Goal: Task Accomplishment & Management: Manage account settings

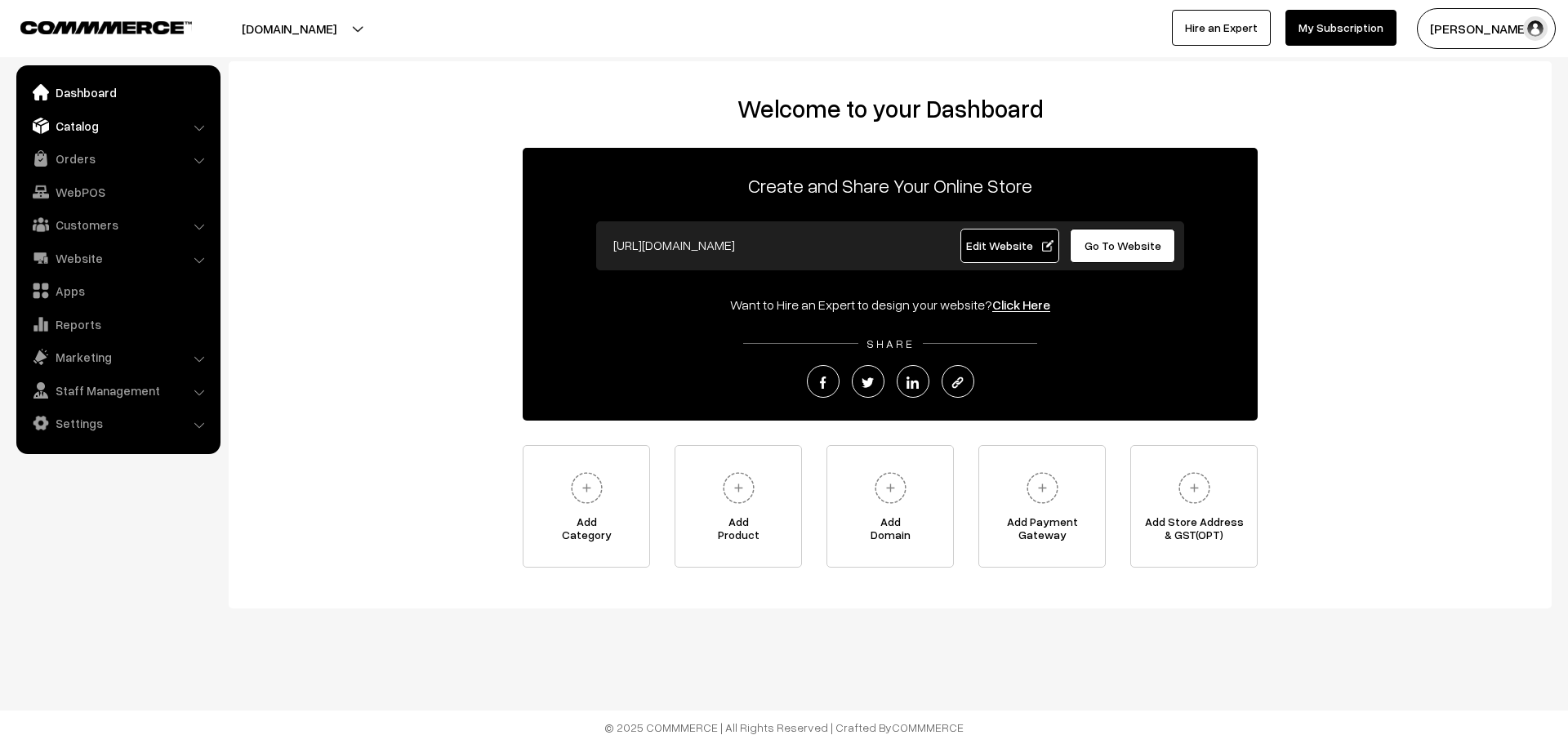
click at [189, 123] on link "Catalog" at bounding box center [117, 126] width 194 height 30
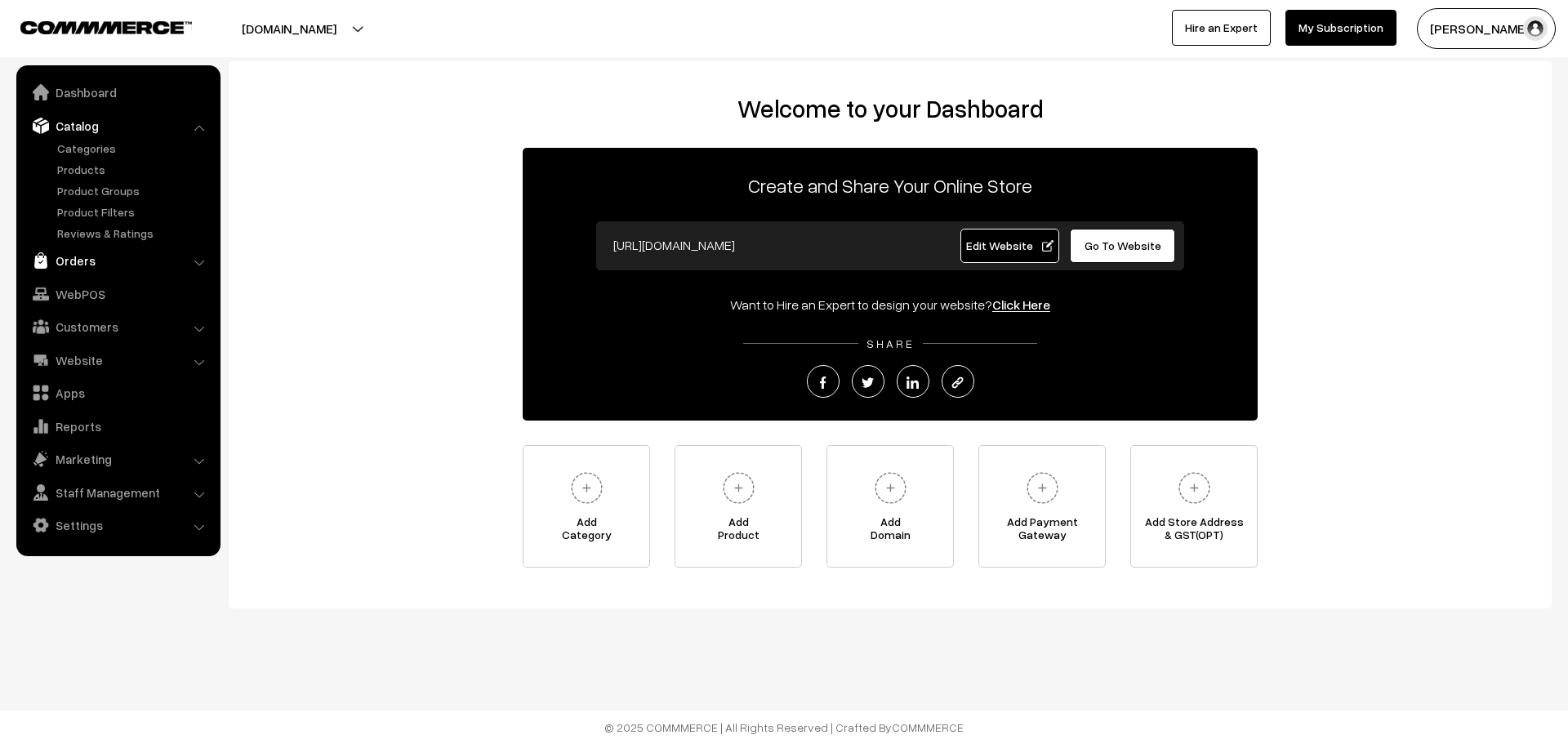
click at [114, 254] on link "Orders" at bounding box center [117, 260] width 194 height 30
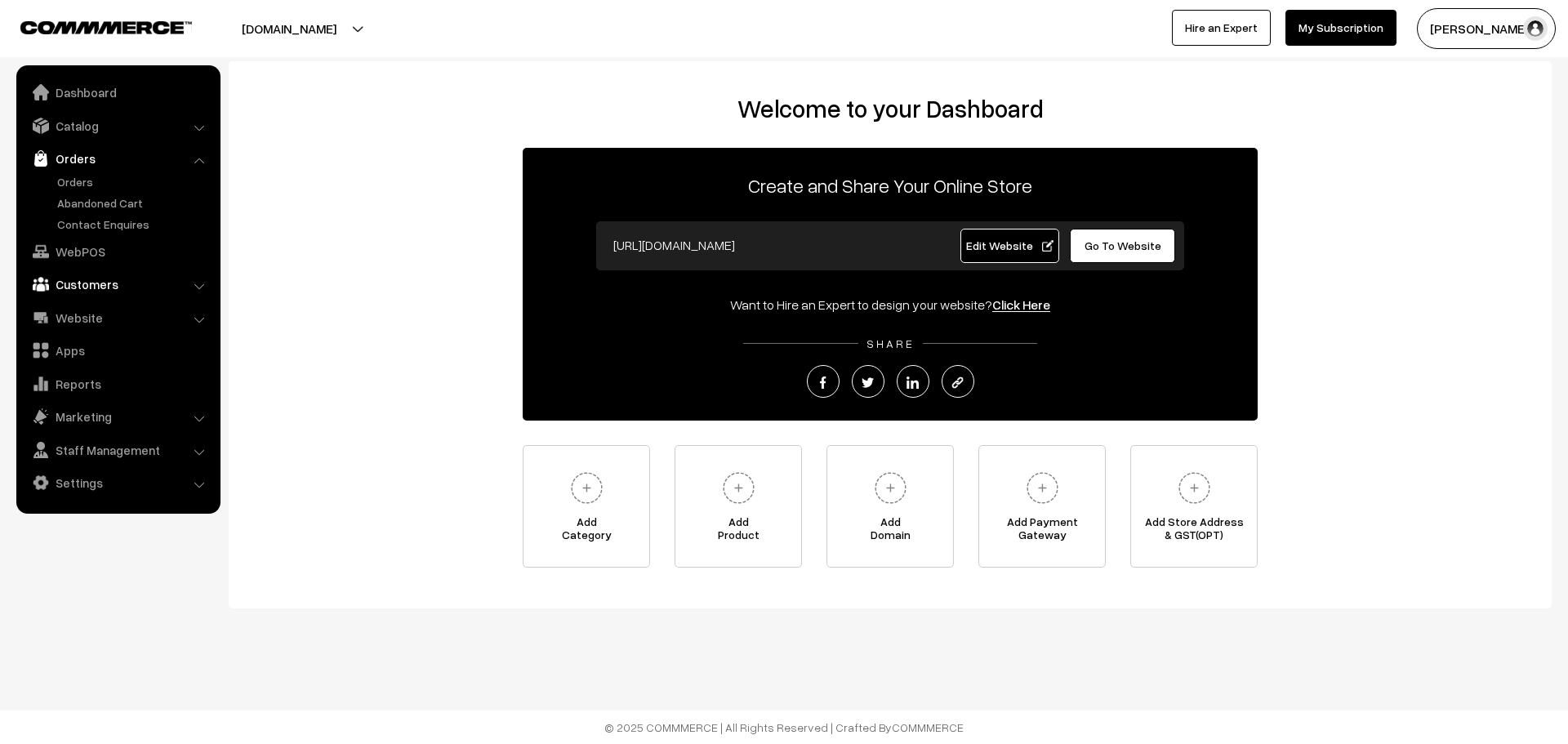
click at [147, 283] on link "Customers" at bounding box center [117, 284] width 194 height 30
click at [135, 286] on link "Subscribers" at bounding box center [133, 290] width 161 height 17
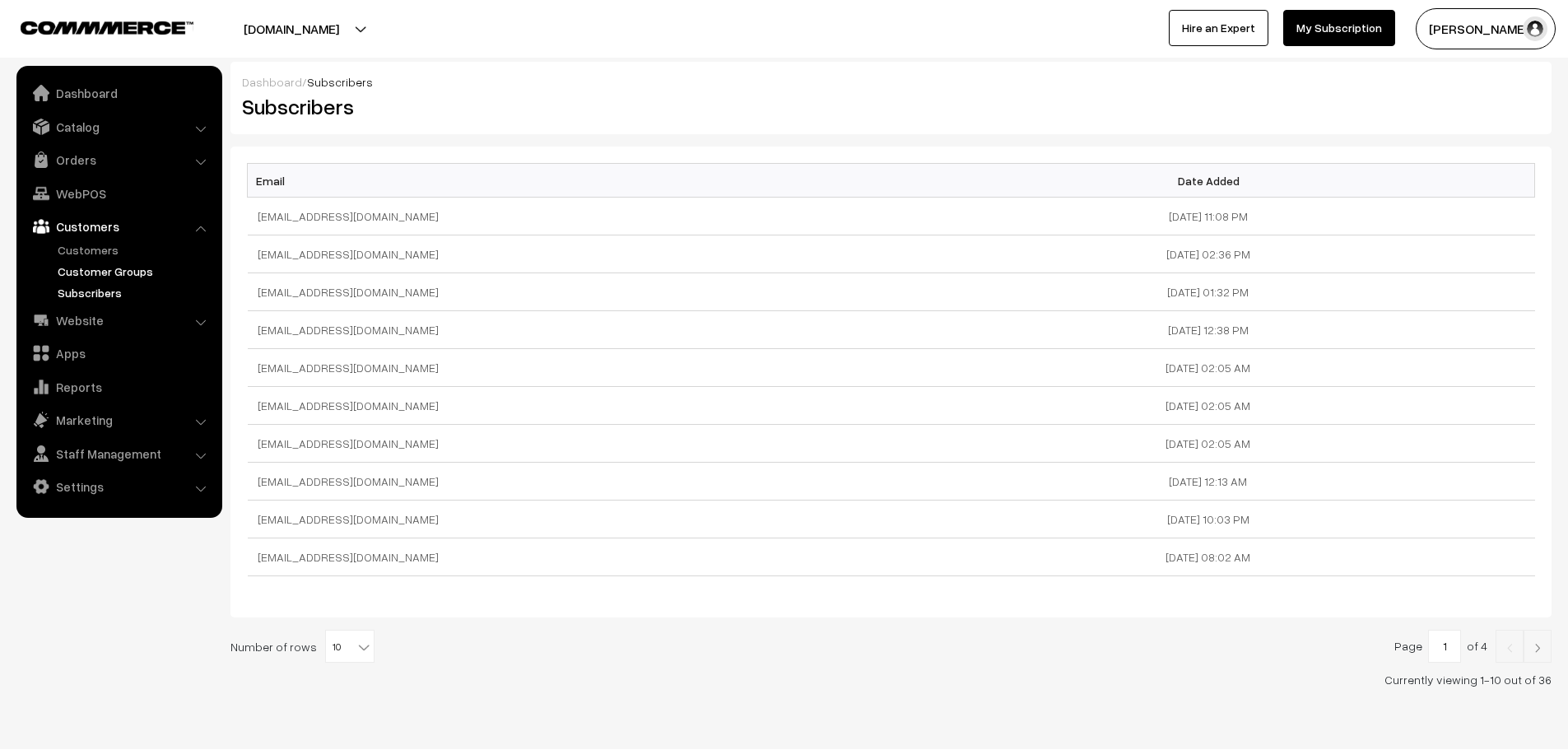
click at [136, 269] on link "Customer Groups" at bounding box center [135, 271] width 163 height 17
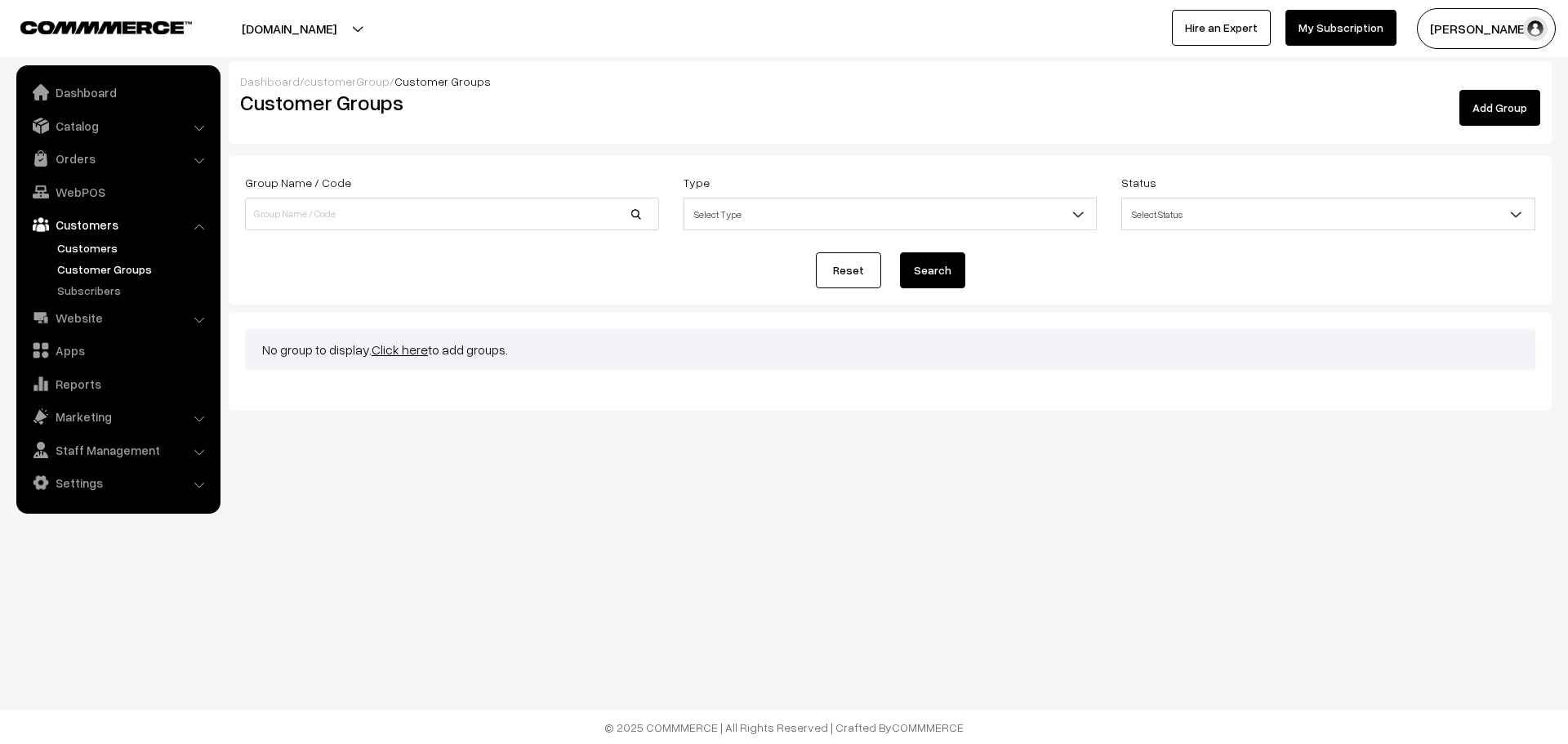
click at [129, 249] on link "Customers" at bounding box center [133, 248] width 161 height 17
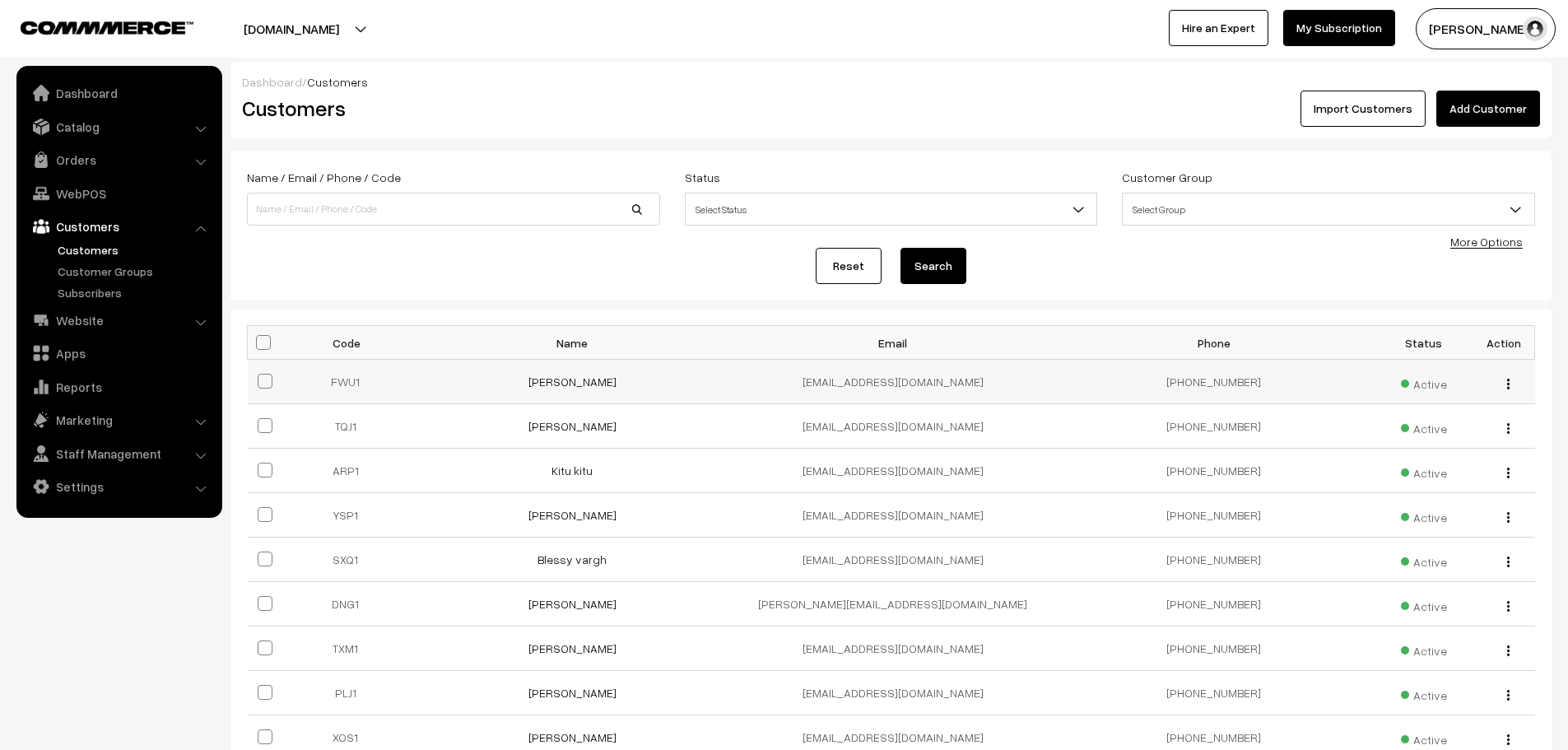
click at [941, 376] on td "[EMAIL_ADDRESS][DOMAIN_NAME]" at bounding box center [893, 382] width 321 height 45
click at [572, 381] on link "[PERSON_NAME]" at bounding box center [572, 381] width 88 height 14
click at [562, 421] on link "[PERSON_NAME]" at bounding box center [572, 426] width 88 height 14
click at [575, 467] on link "Kitu kitu" at bounding box center [572, 470] width 42 height 14
click at [556, 519] on link "[PERSON_NAME]" at bounding box center [572, 515] width 88 height 14
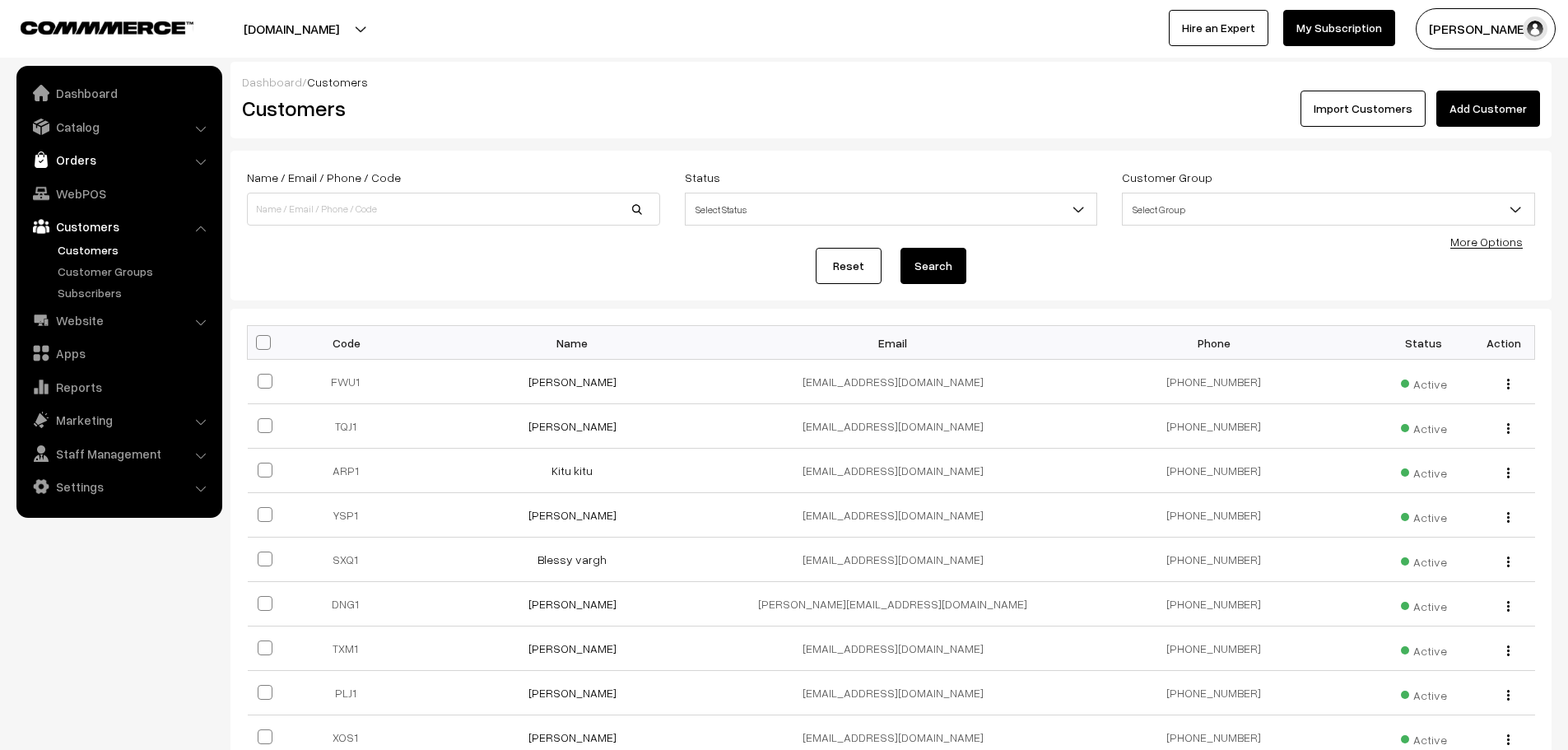
click at [109, 162] on link "Orders" at bounding box center [118, 160] width 196 height 30
click at [109, 177] on link "Orders" at bounding box center [135, 183] width 163 height 17
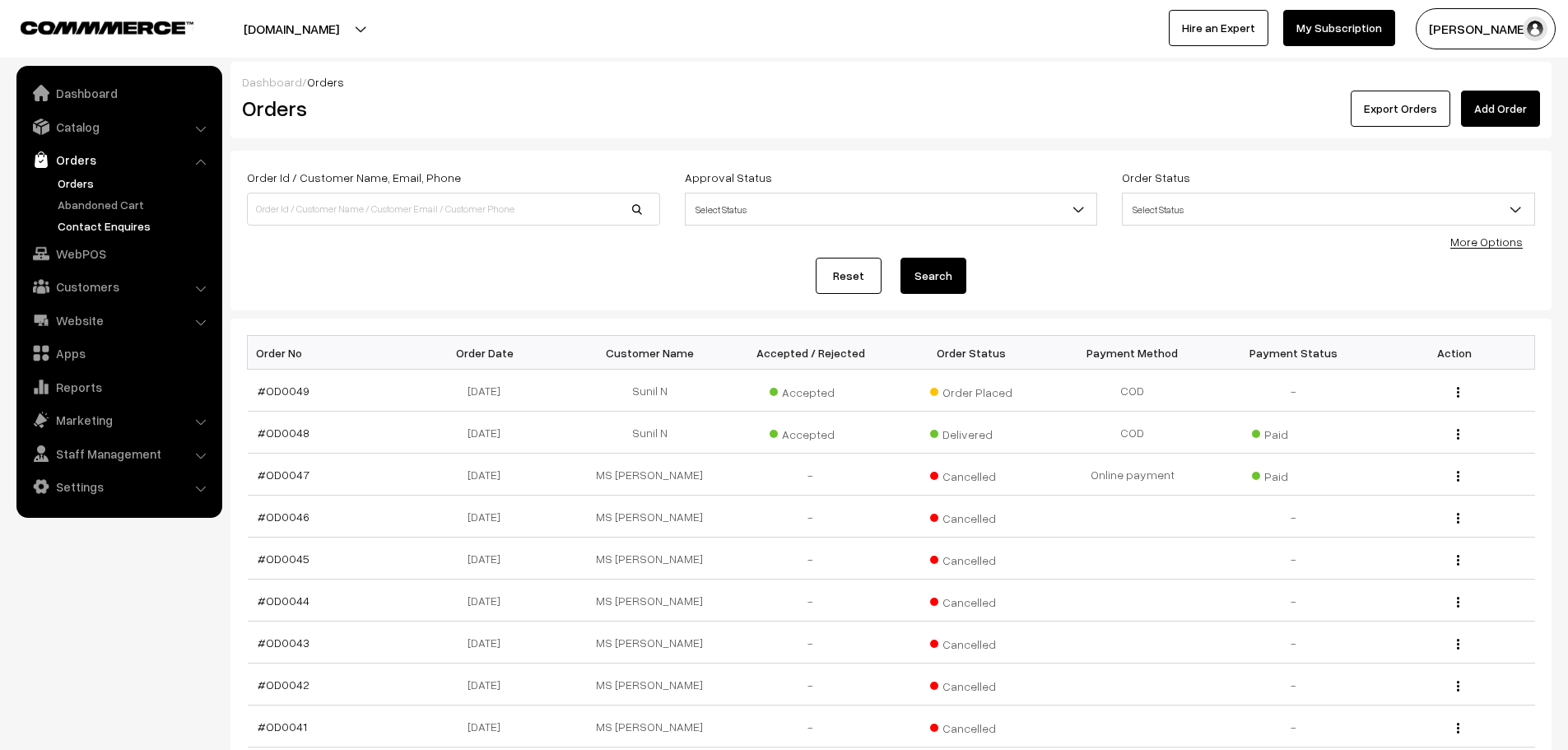
click at [119, 218] on link "Contact Enquires" at bounding box center [135, 226] width 163 height 17
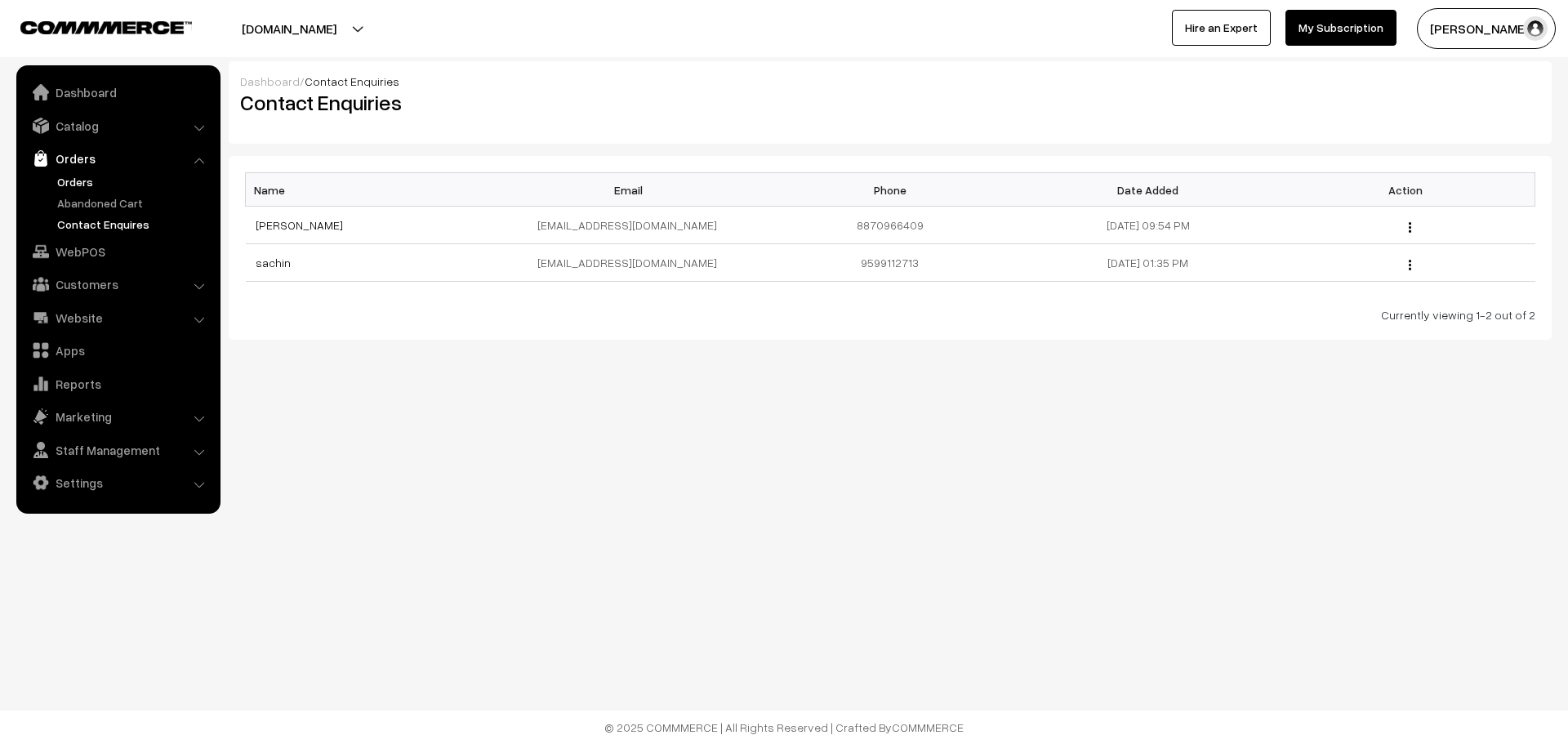
click at [91, 188] on link "Orders" at bounding box center [133, 181] width 161 height 17
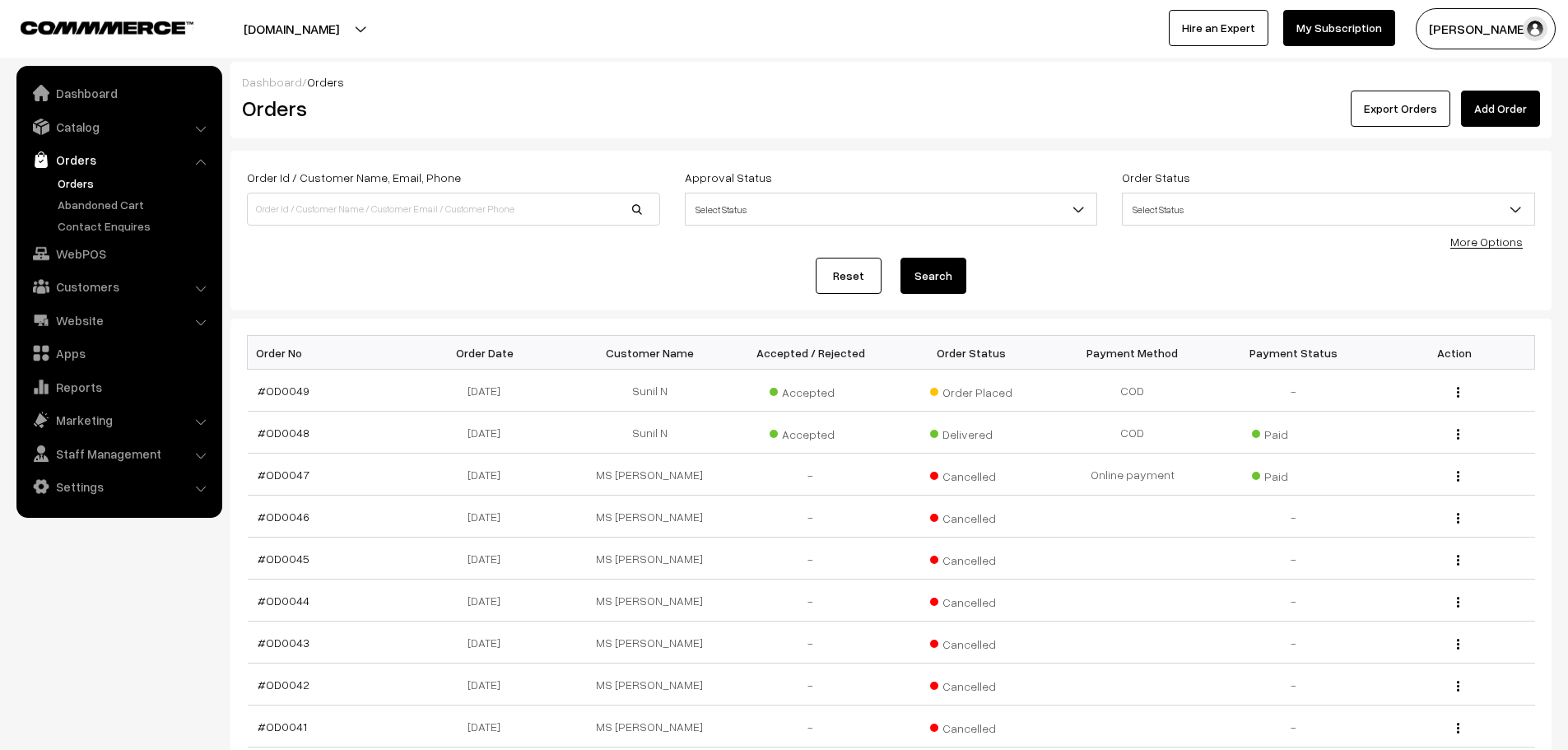
click at [1095, 284] on div "Reset Search" at bounding box center [890, 275] width 1288 height 36
click at [1457, 388] on img "button" at bounding box center [1458, 392] width 3 height 11
click at [1414, 414] on link "View" at bounding box center [1384, 415] width 140 height 36
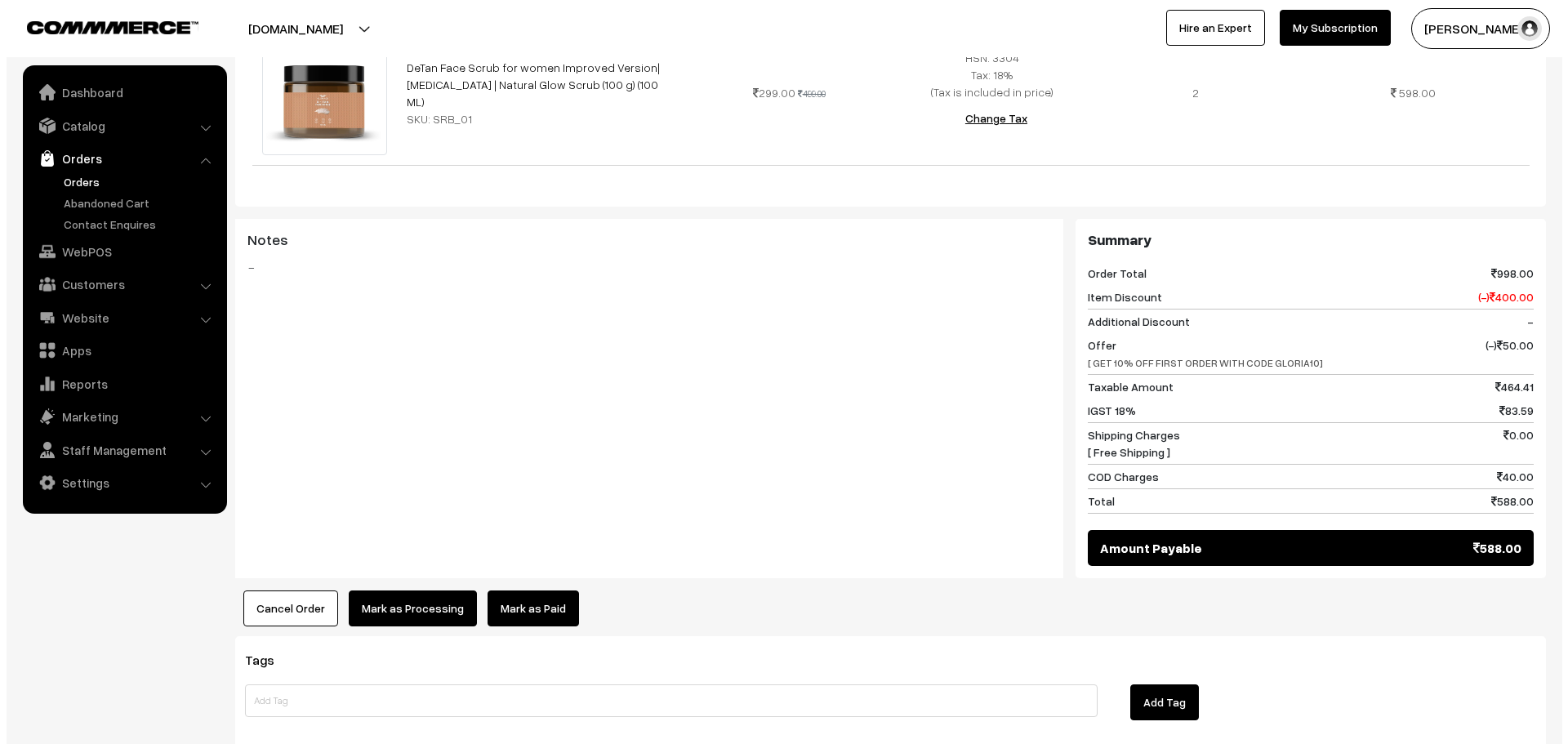
scroll to position [617, 0]
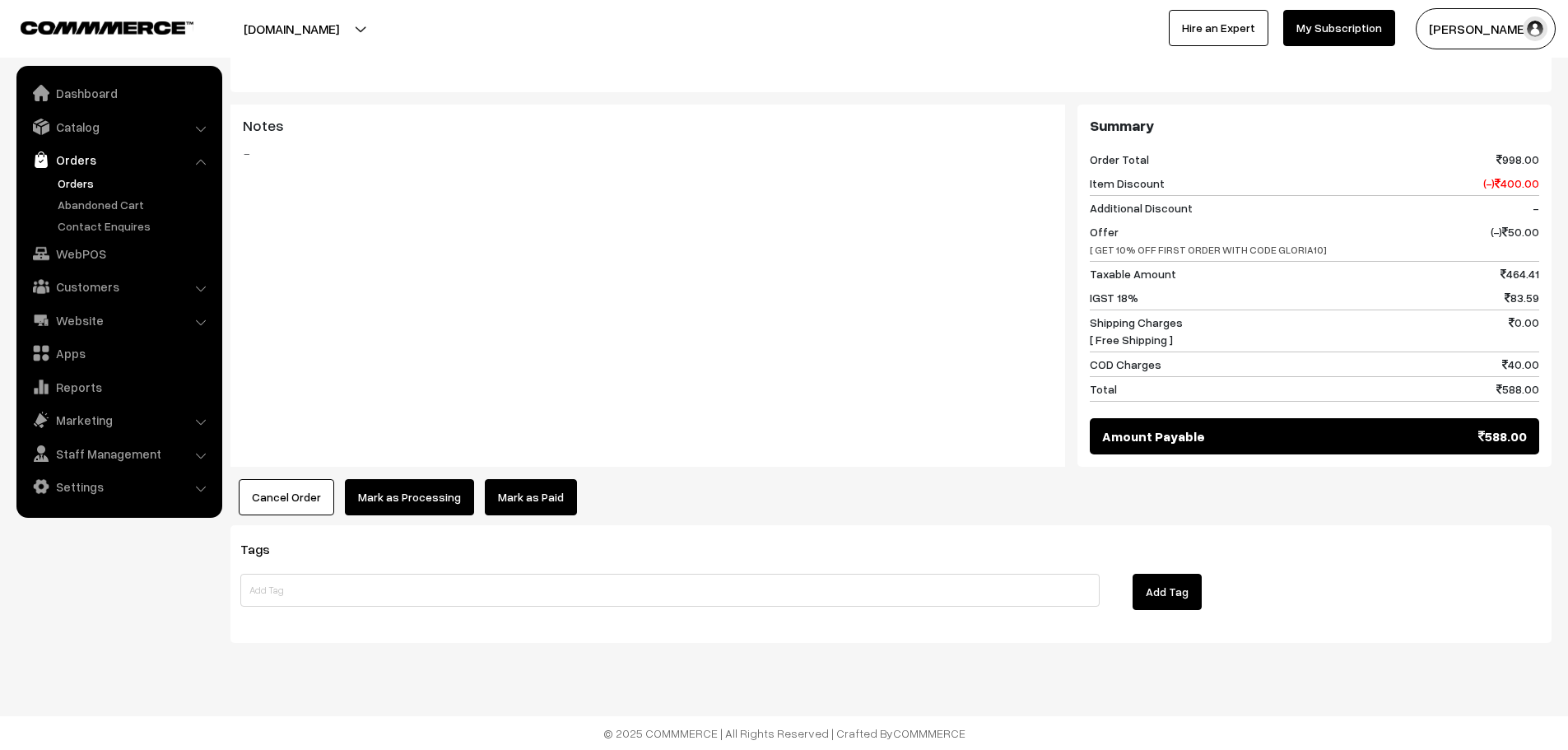
click at [397, 504] on button "Mark as Processing" at bounding box center [409, 496] width 130 height 36
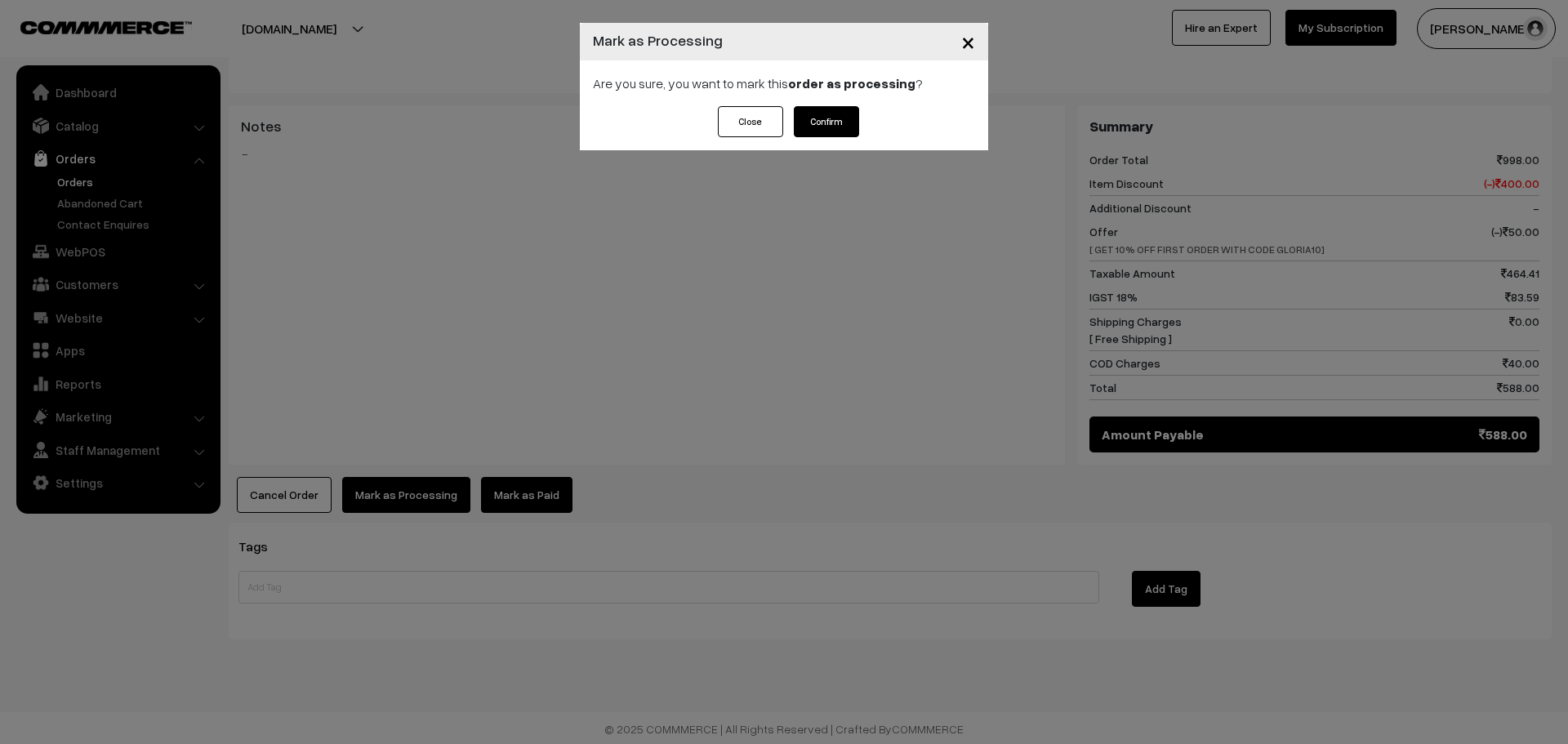
click at [822, 123] on button "Confirm" at bounding box center [827, 122] width 65 height 31
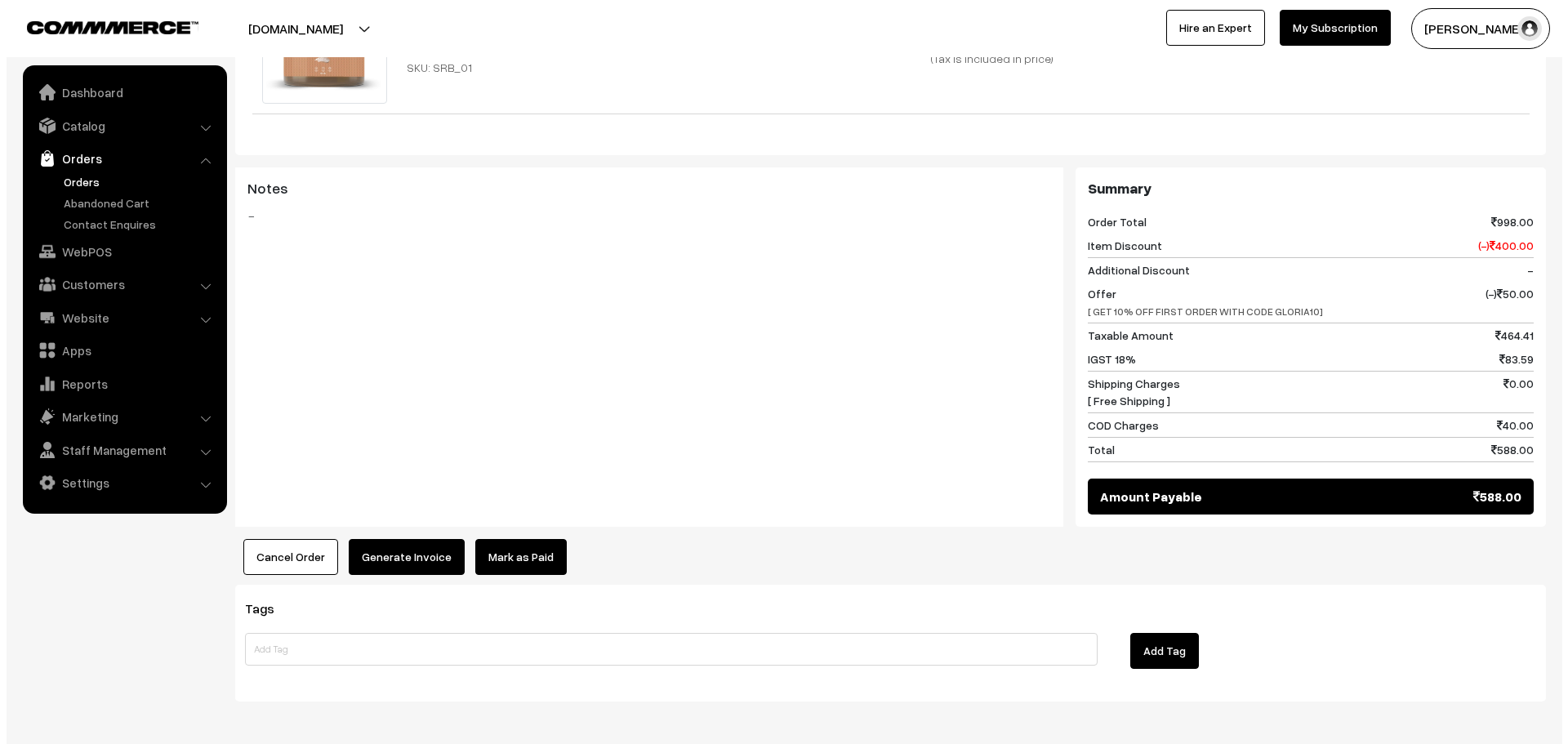
scroll to position [617, 0]
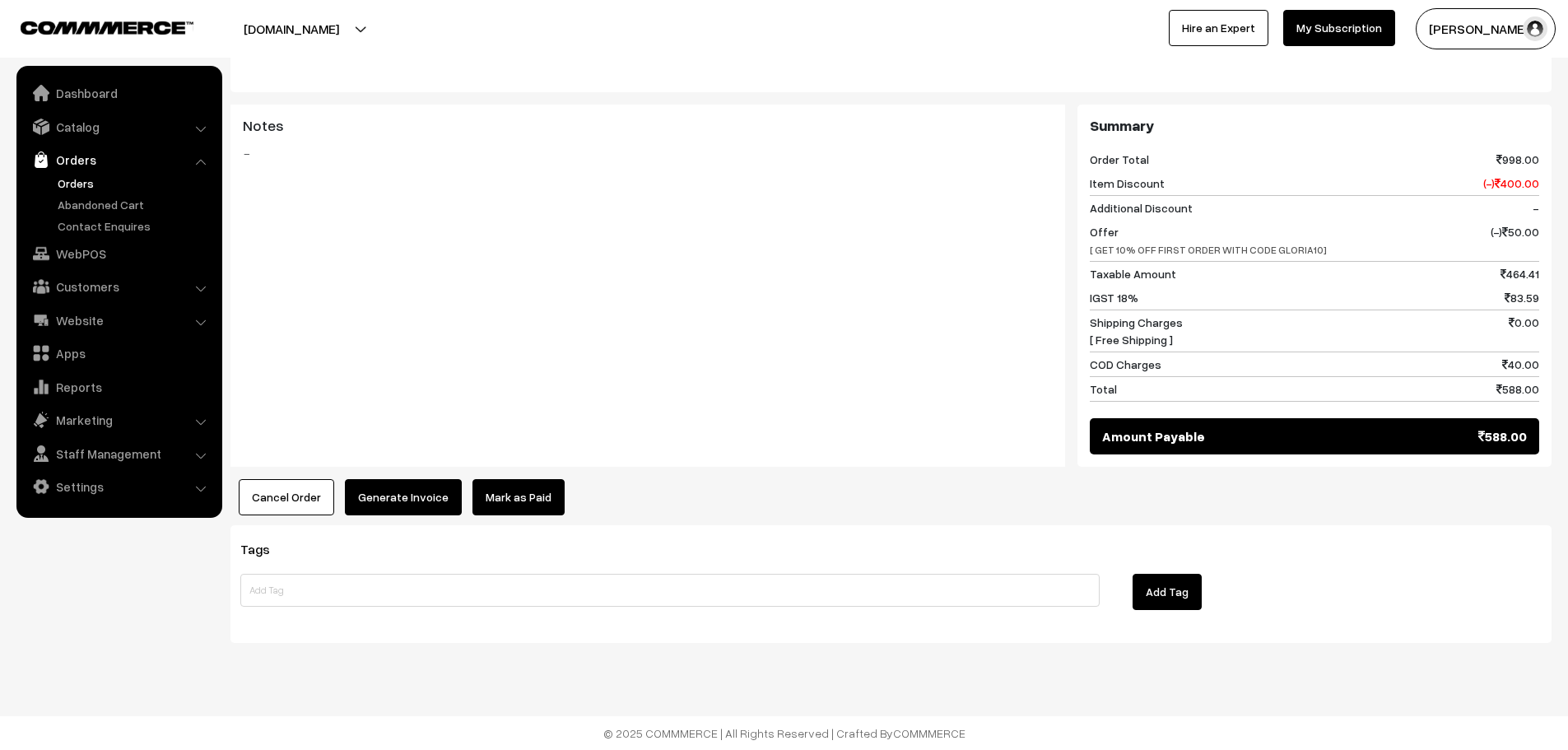
click at [420, 497] on button "Generate Invoice" at bounding box center [403, 496] width 117 height 36
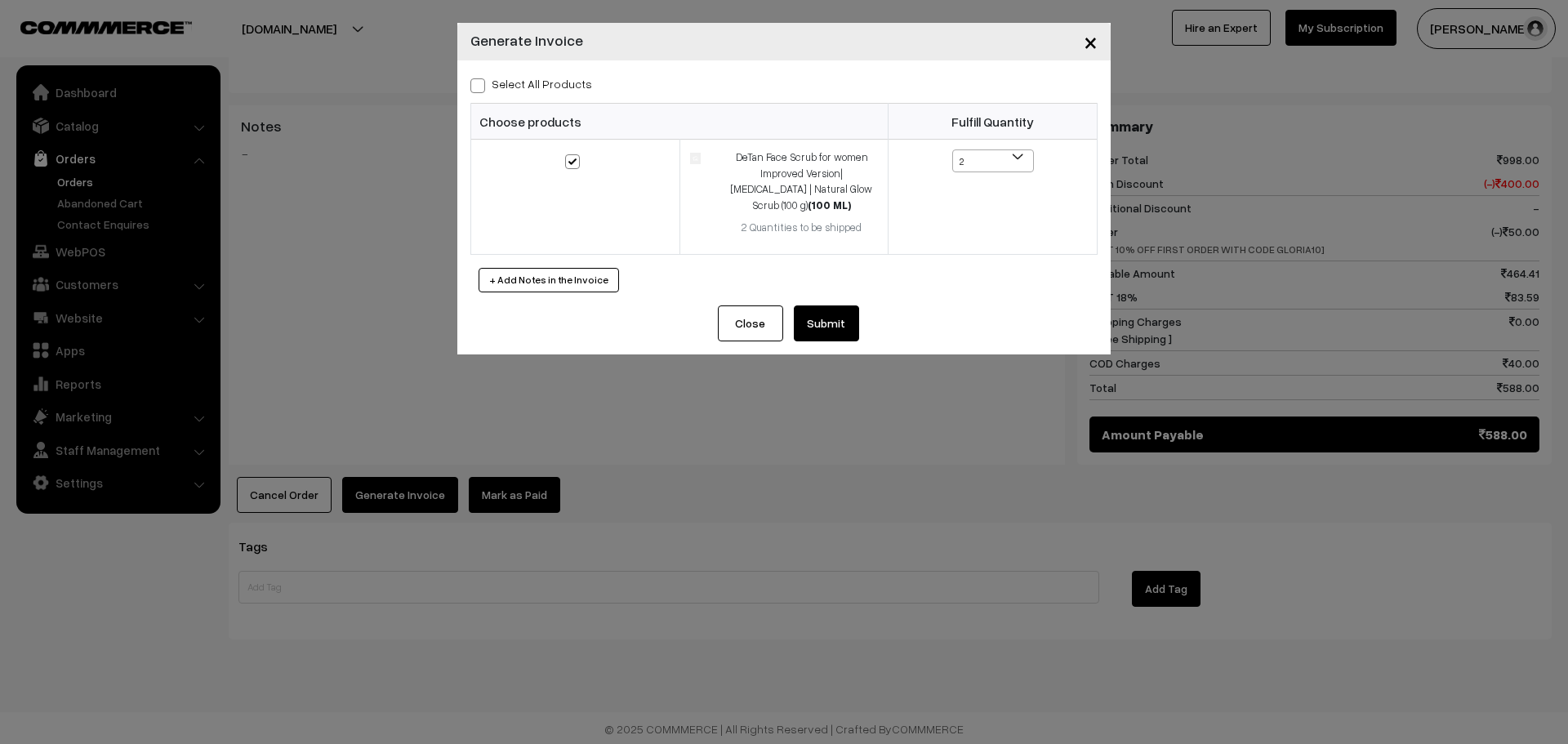
click at [832, 341] on button "Submit" at bounding box center [827, 323] width 65 height 36
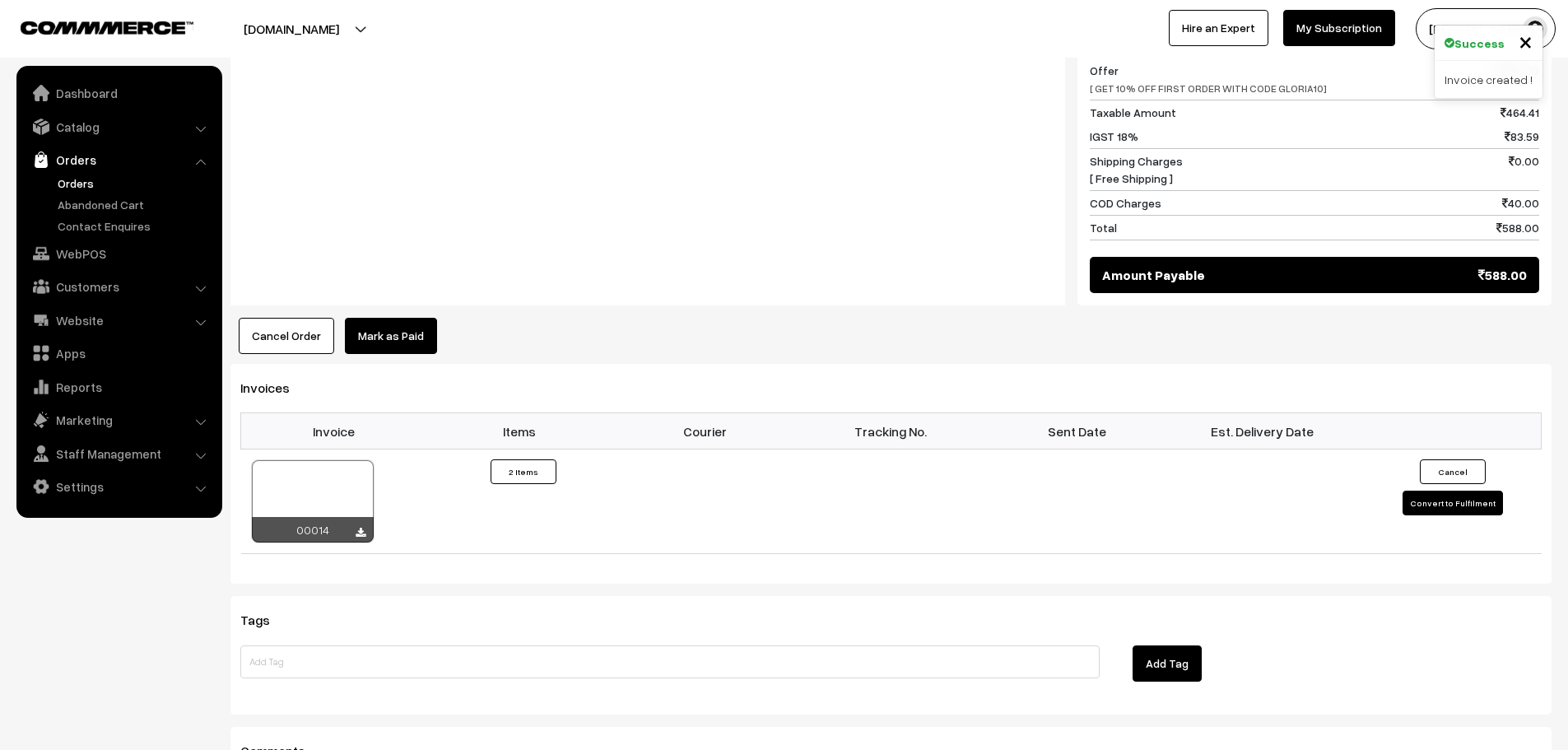
scroll to position [792, 0]
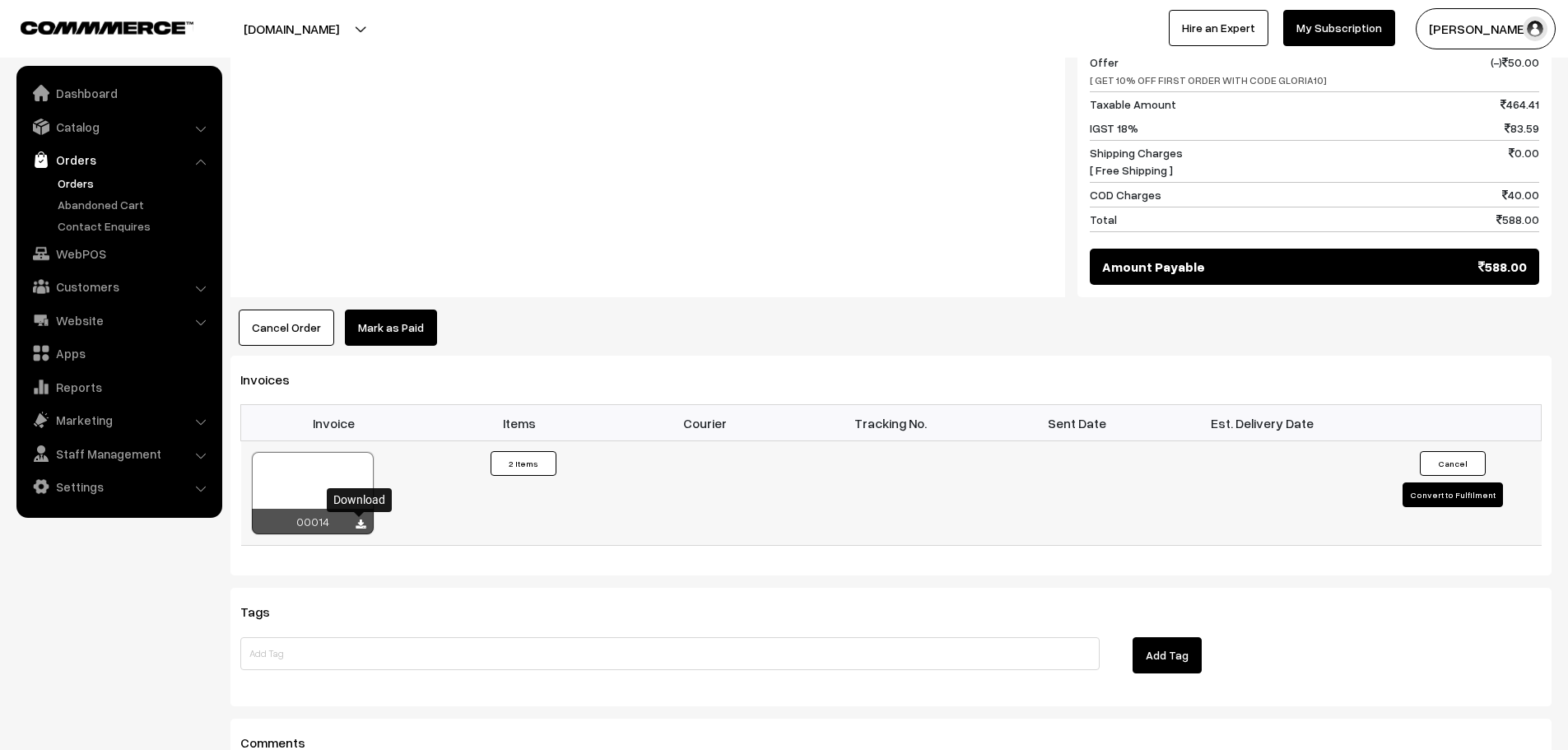
click at [360, 525] on icon at bounding box center [360, 525] width 10 height 11
click at [1445, 491] on button "Convert to Fulfilment" at bounding box center [1453, 495] width 101 height 25
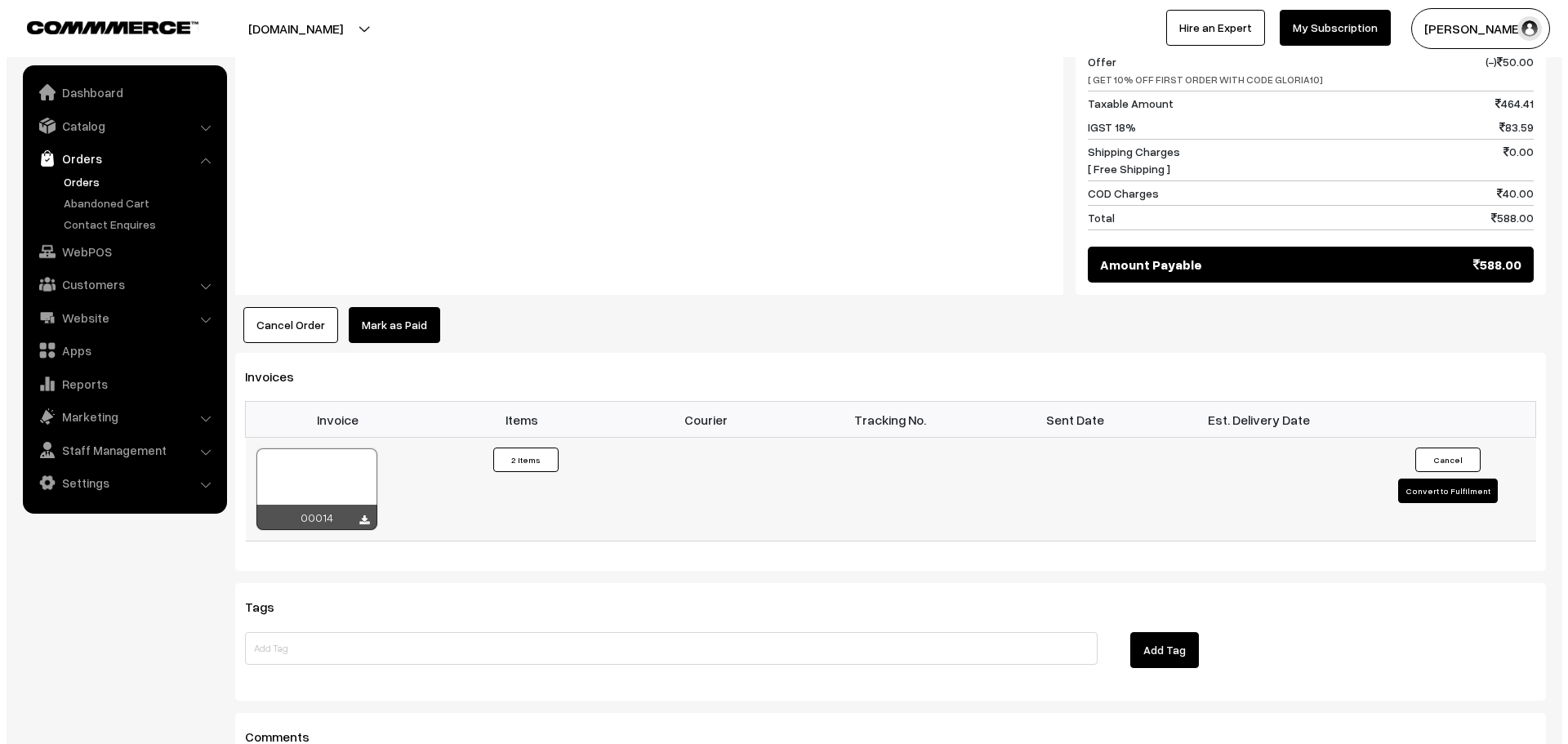
scroll to position [787, 0]
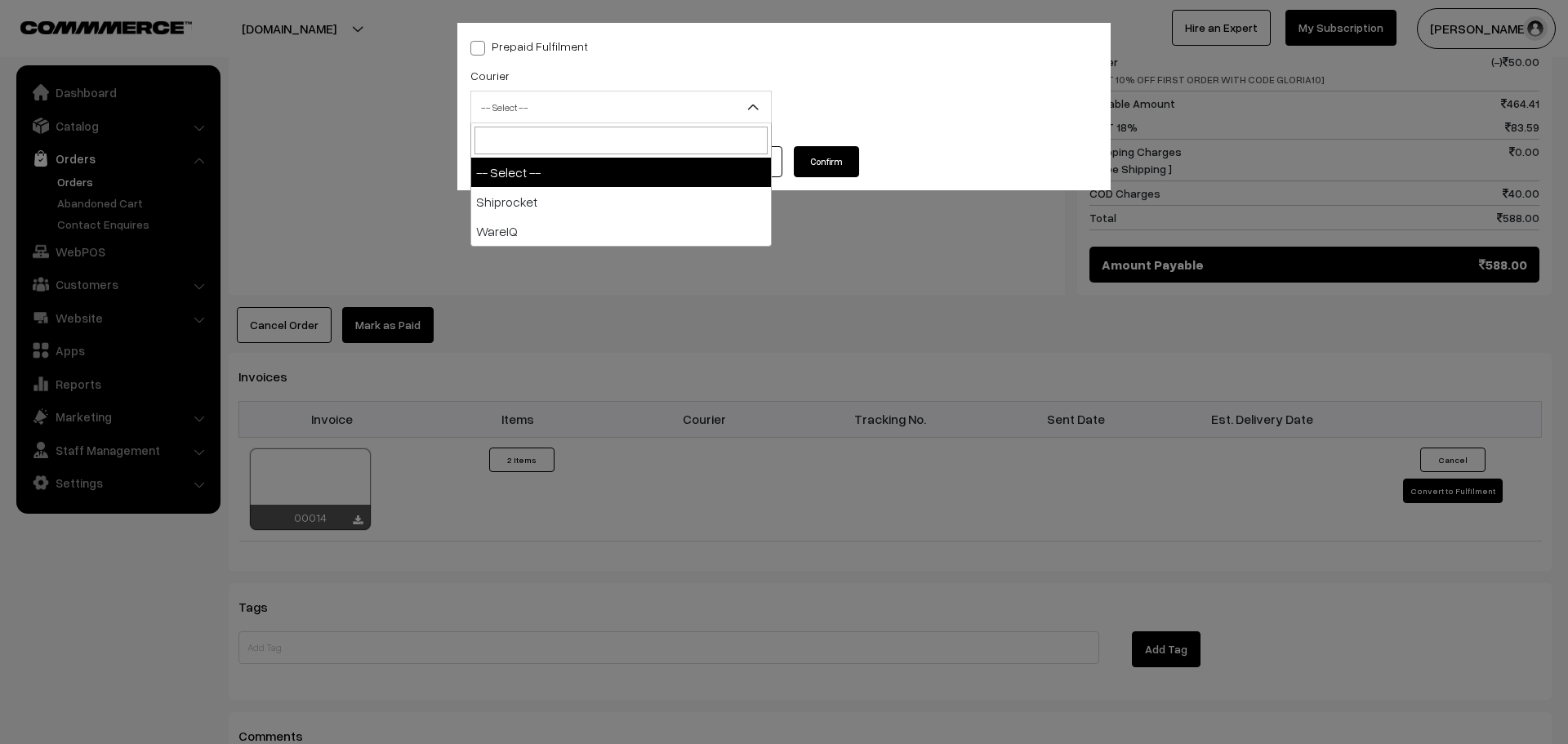
click at [654, 110] on span "-- Select --" at bounding box center [621, 108] width 300 height 29
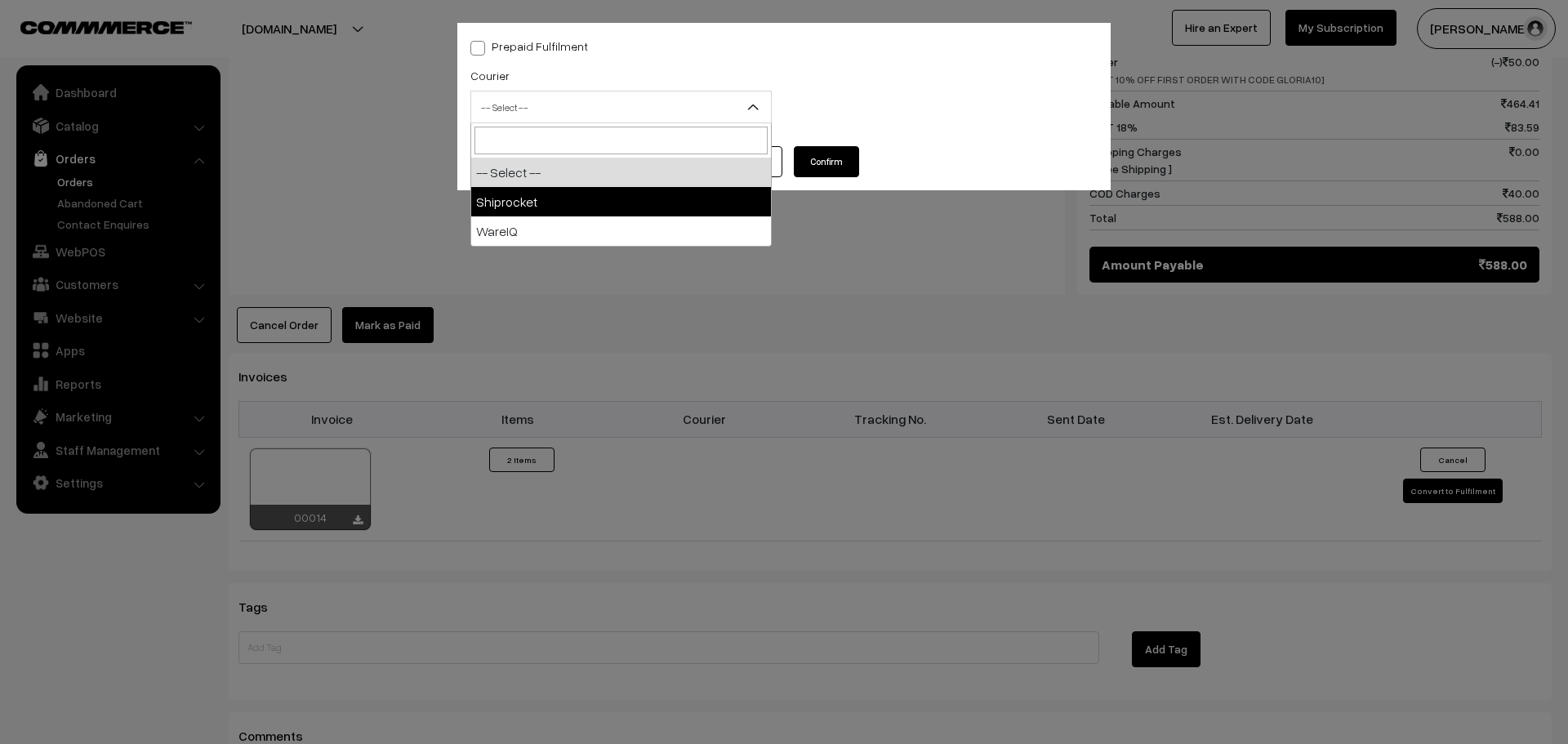
select select "1"
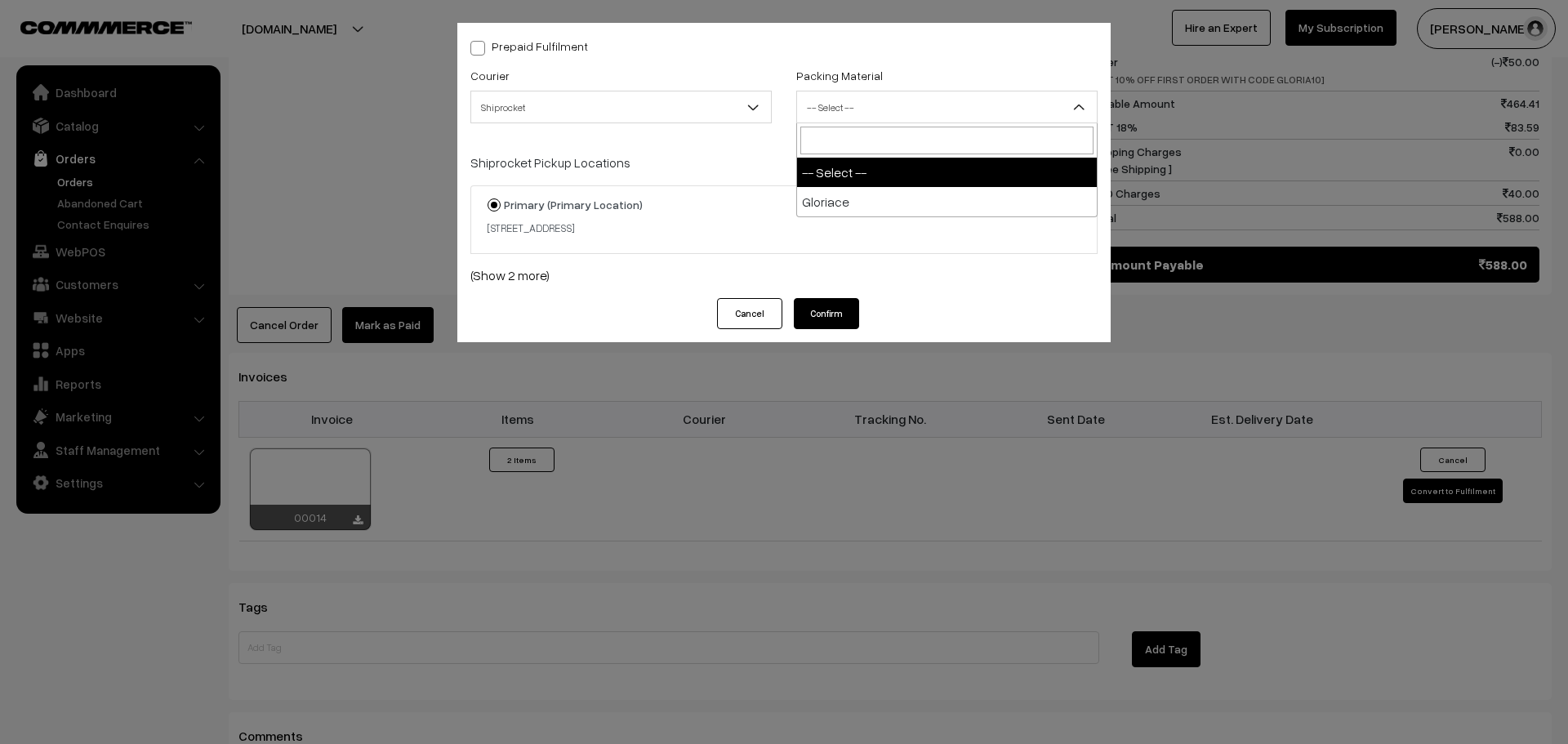
click at [844, 113] on span "-- Select --" at bounding box center [947, 108] width 300 height 29
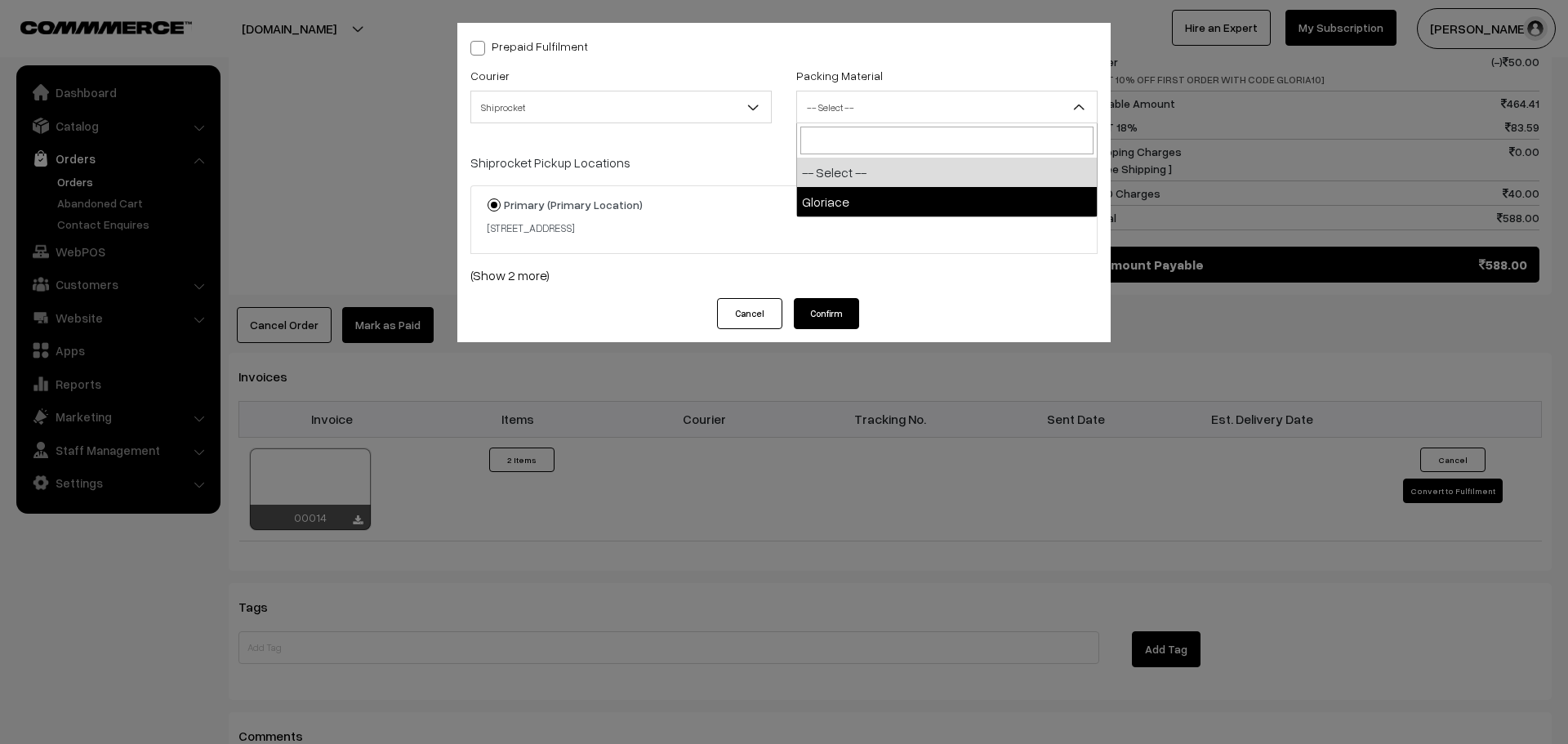
select select "1"
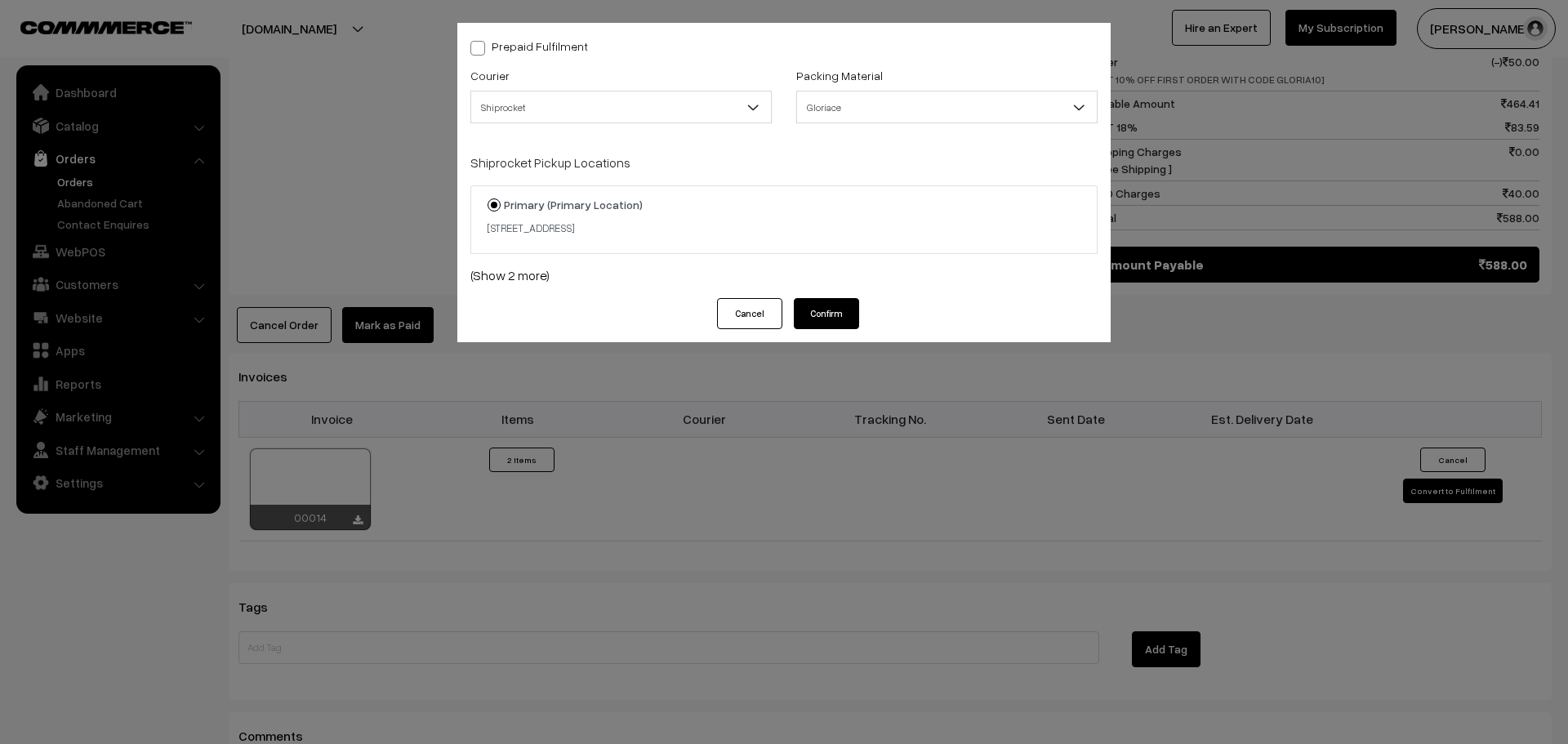
click at [611, 308] on div "Cancel Confirm" at bounding box center [784, 320] width 653 height 44
click at [839, 308] on button "Confirm" at bounding box center [827, 313] width 65 height 31
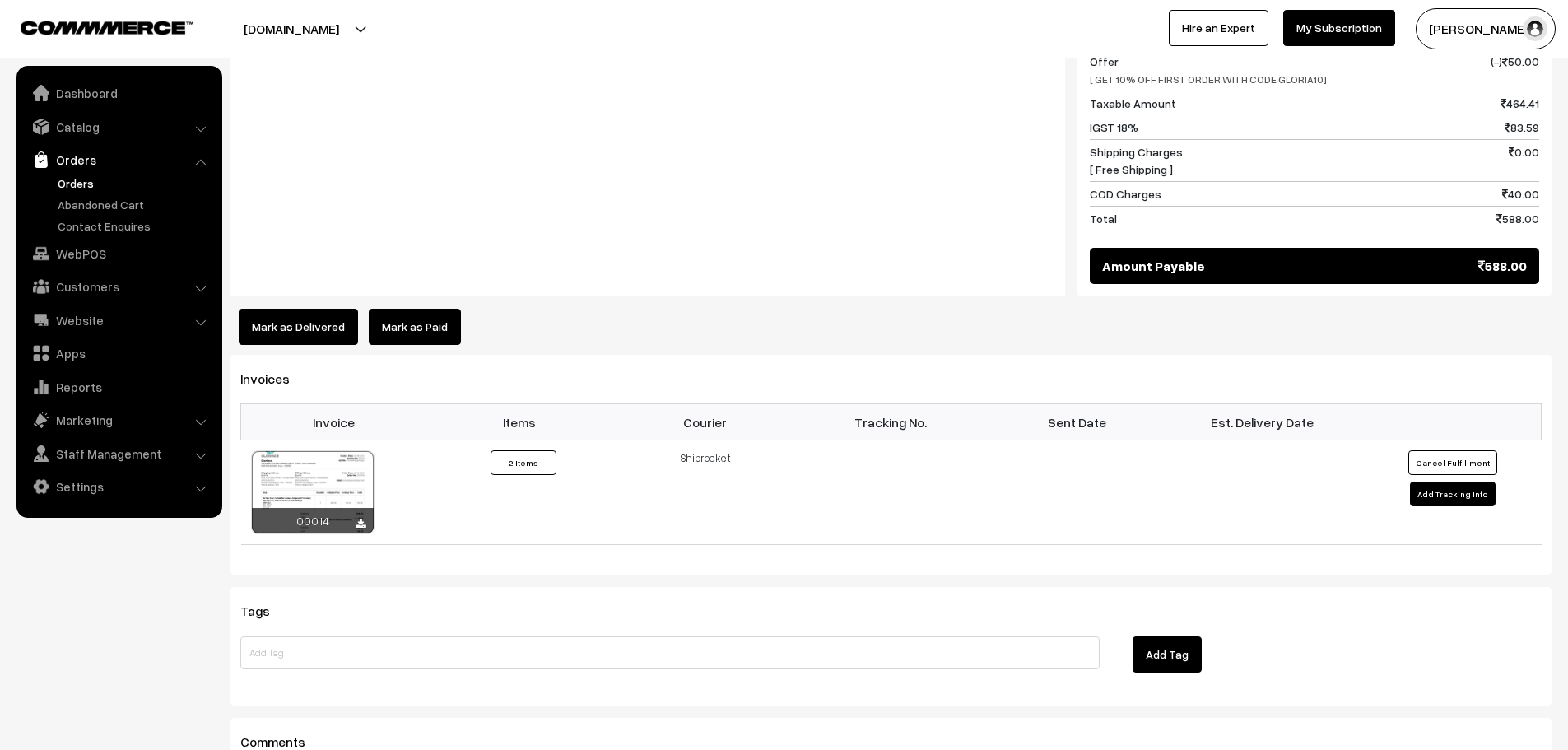
scroll to position [765, 0]
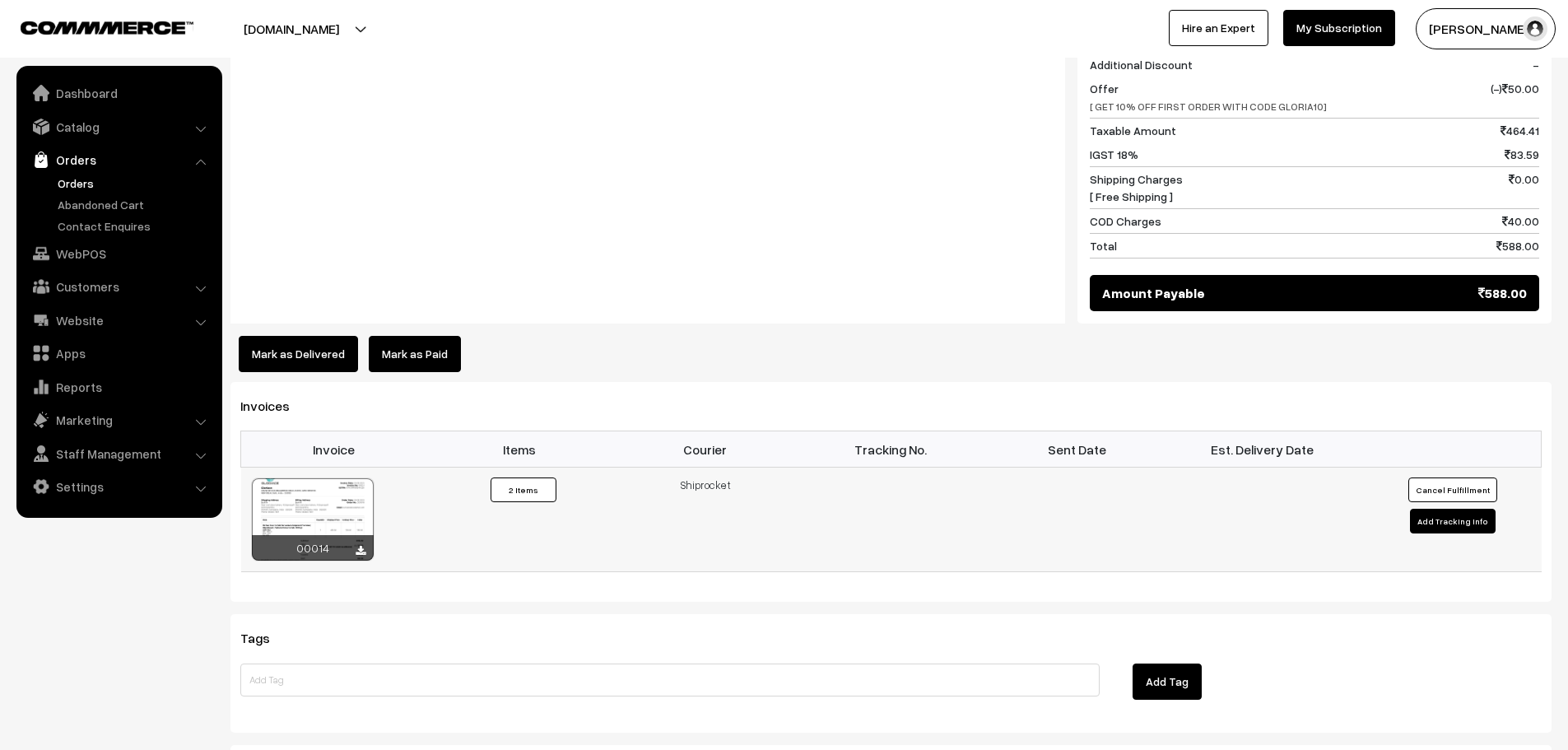
click at [1450, 525] on button "Add Tracking Info" at bounding box center [1453, 522] width 85 height 25
select select "1"
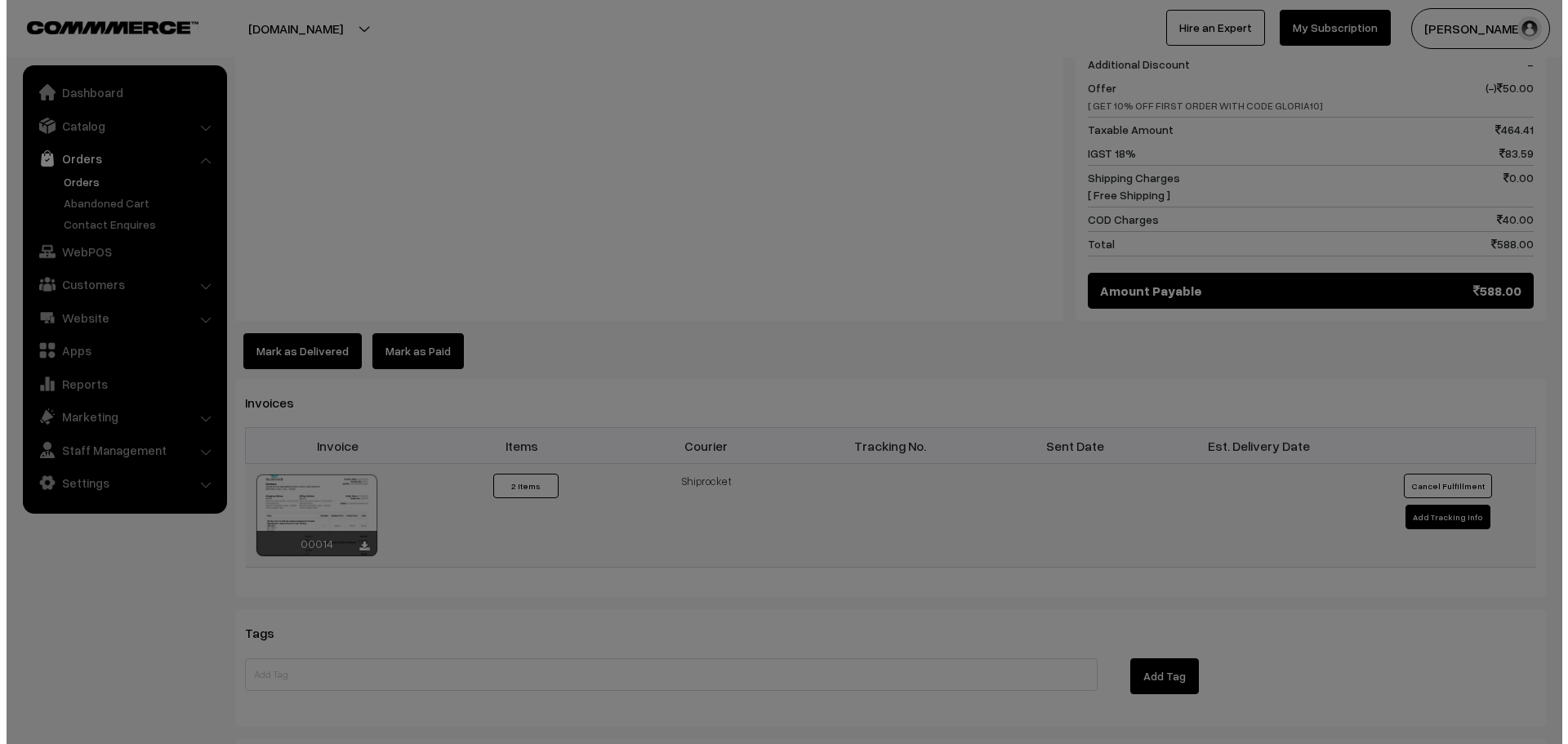
scroll to position [761, 0]
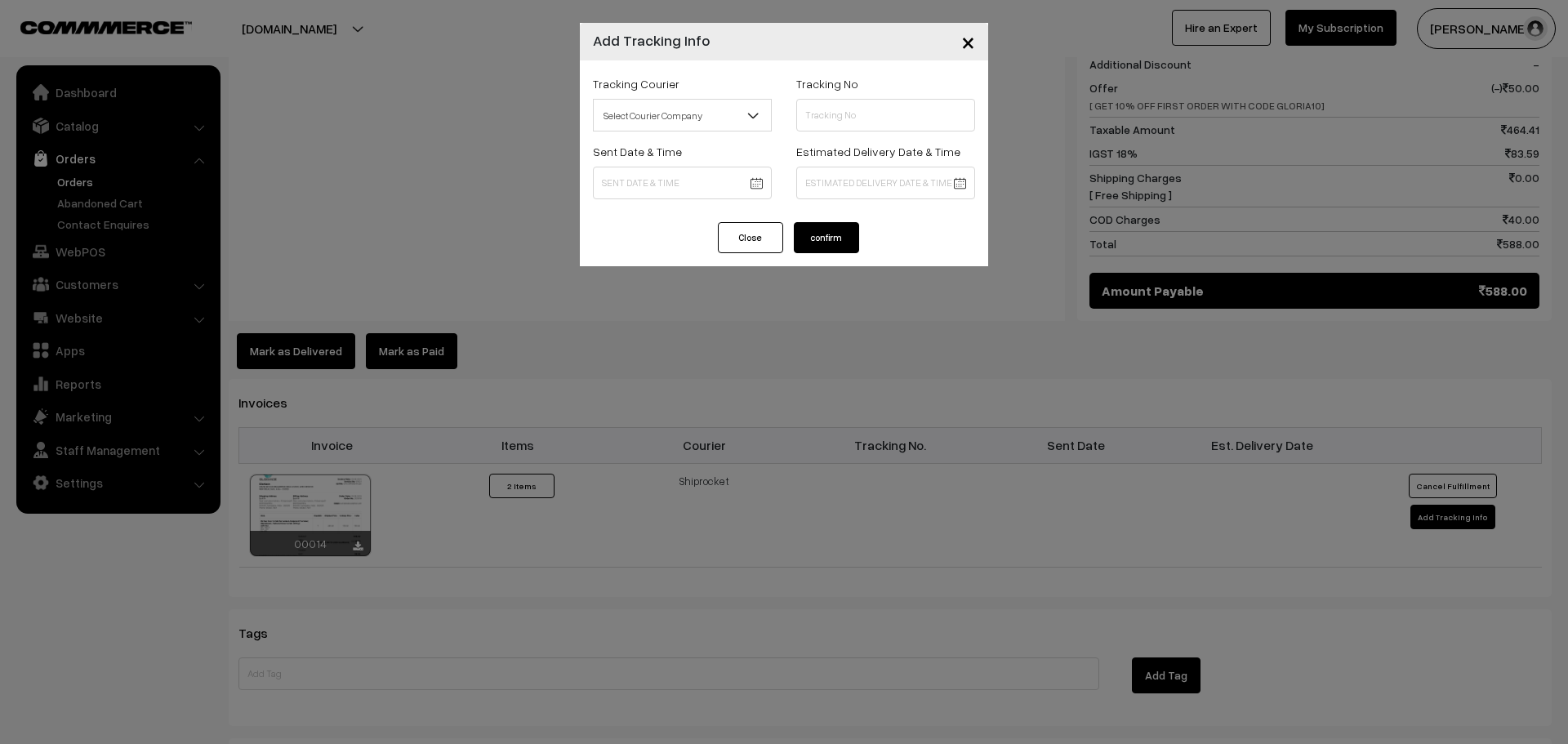
click at [963, 47] on span "×" at bounding box center [968, 40] width 13 height 30
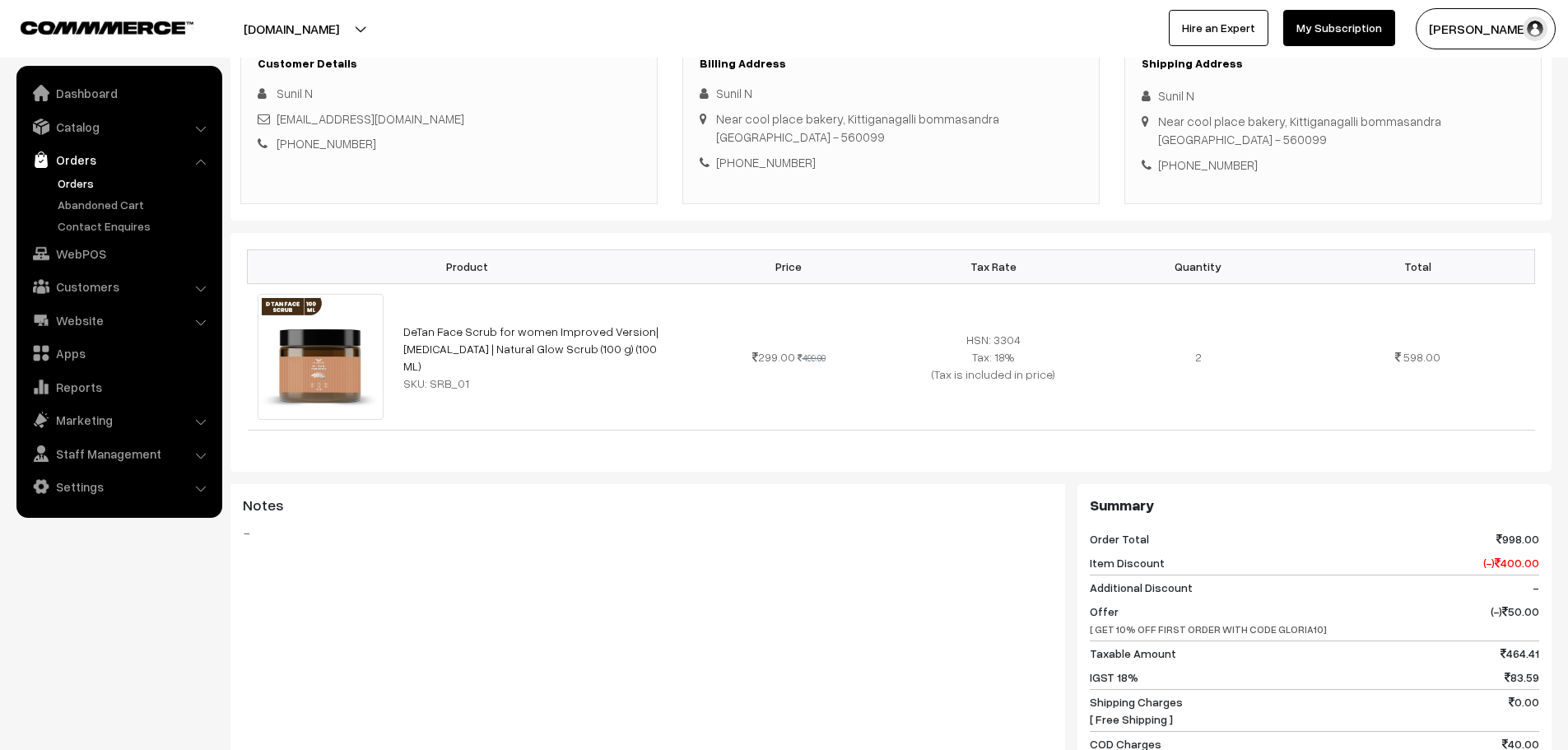
scroll to position [0, 0]
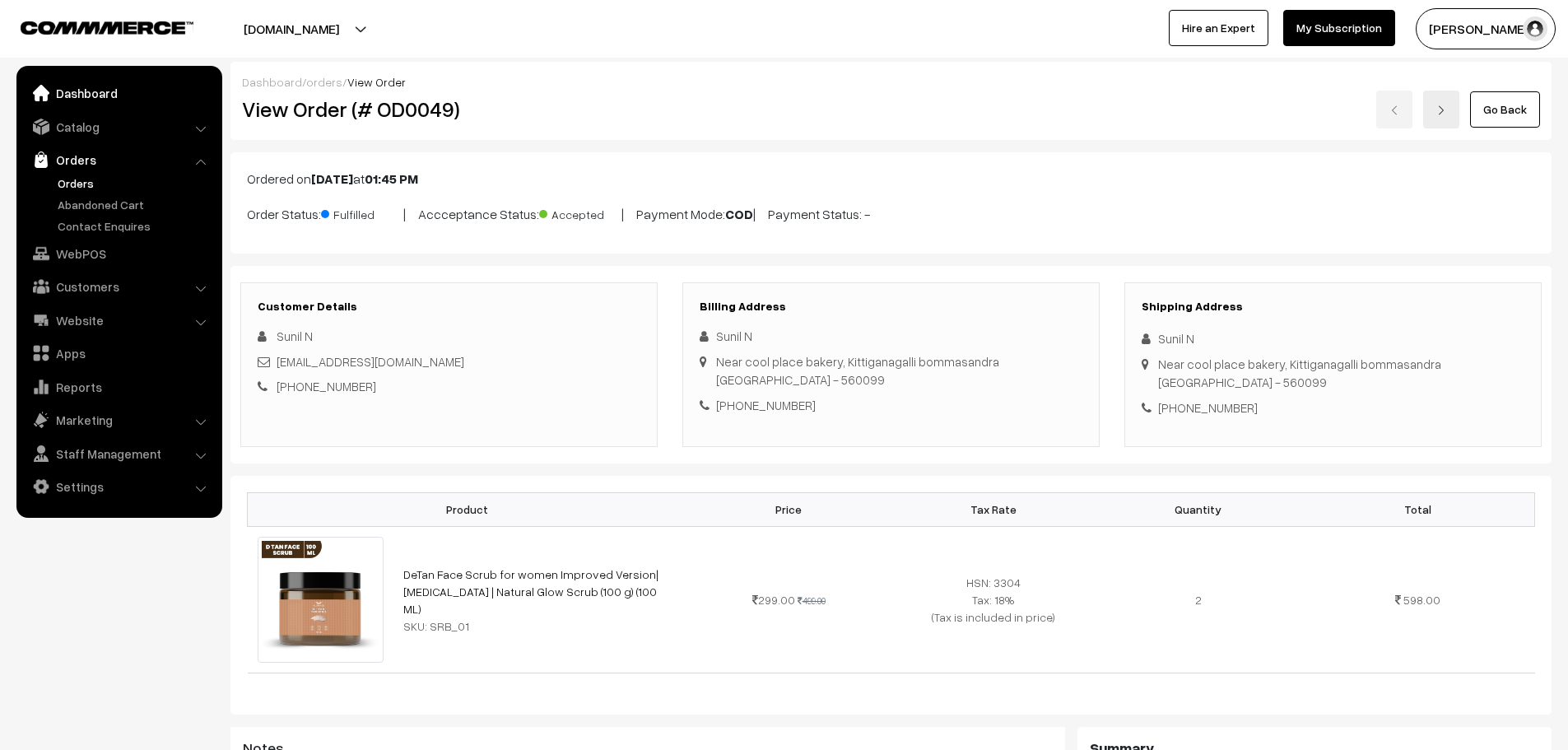
click at [102, 89] on link "Dashboard" at bounding box center [118, 93] width 196 height 30
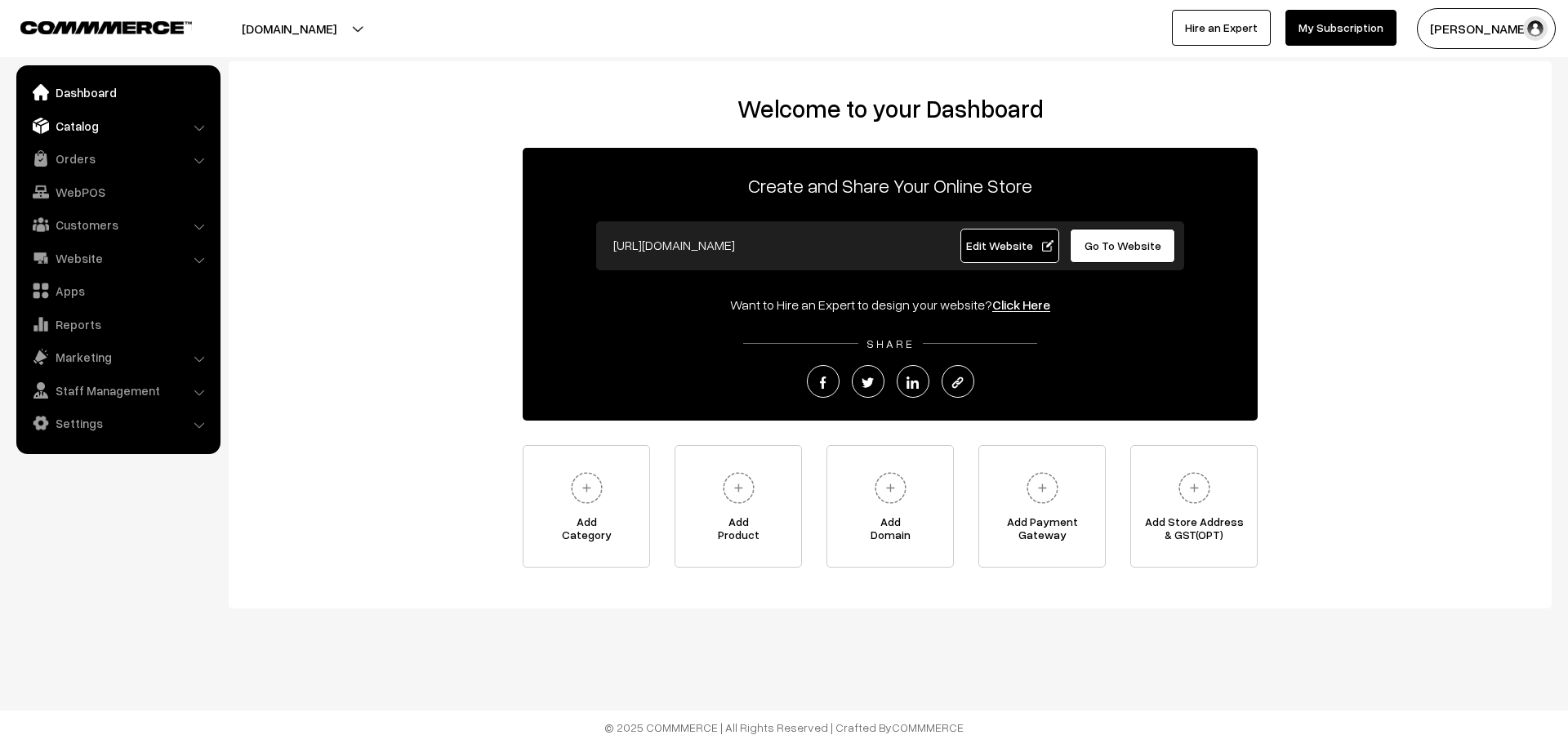
click at [123, 131] on link "Catalog" at bounding box center [117, 126] width 194 height 30
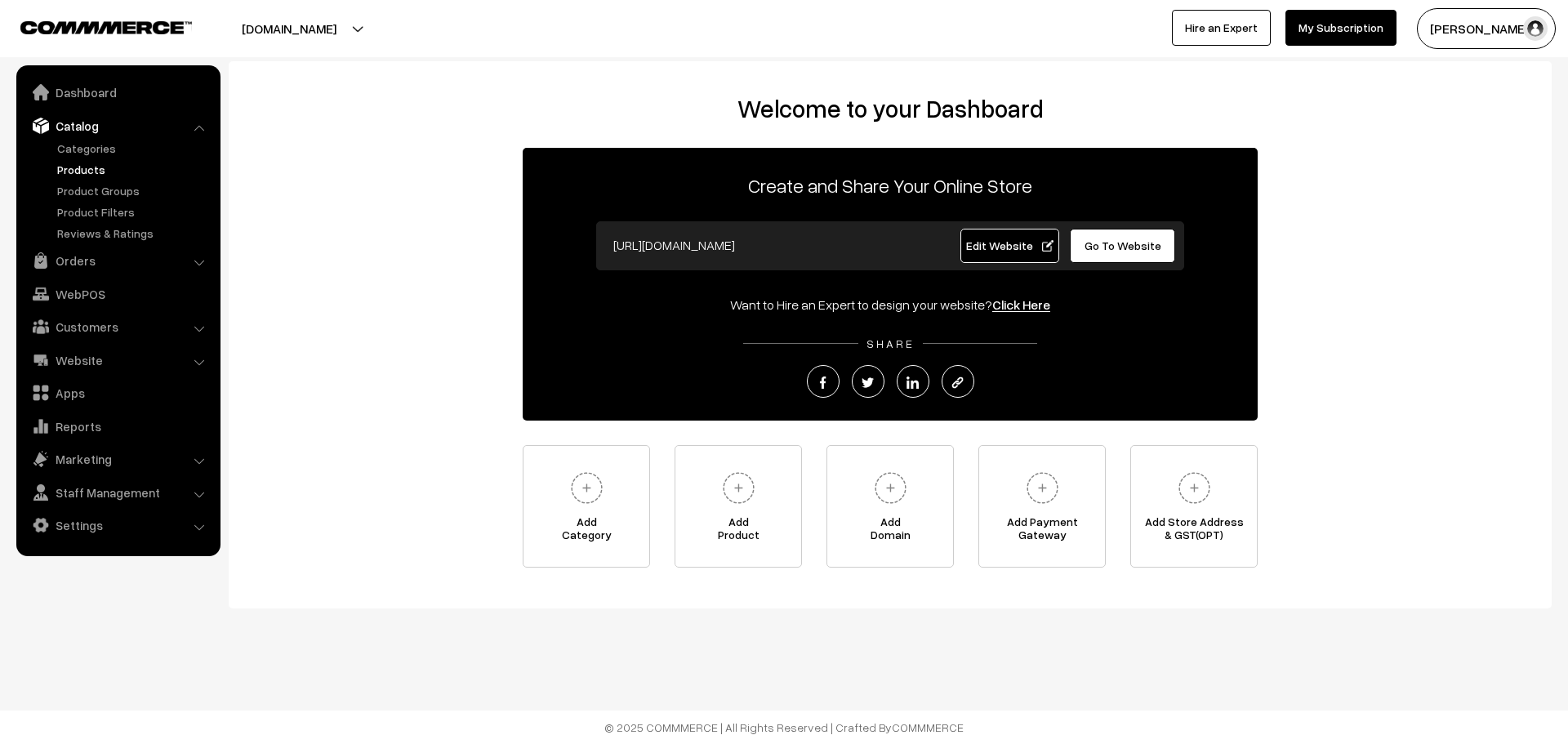
click at [92, 178] on link "Products" at bounding box center [133, 170] width 161 height 17
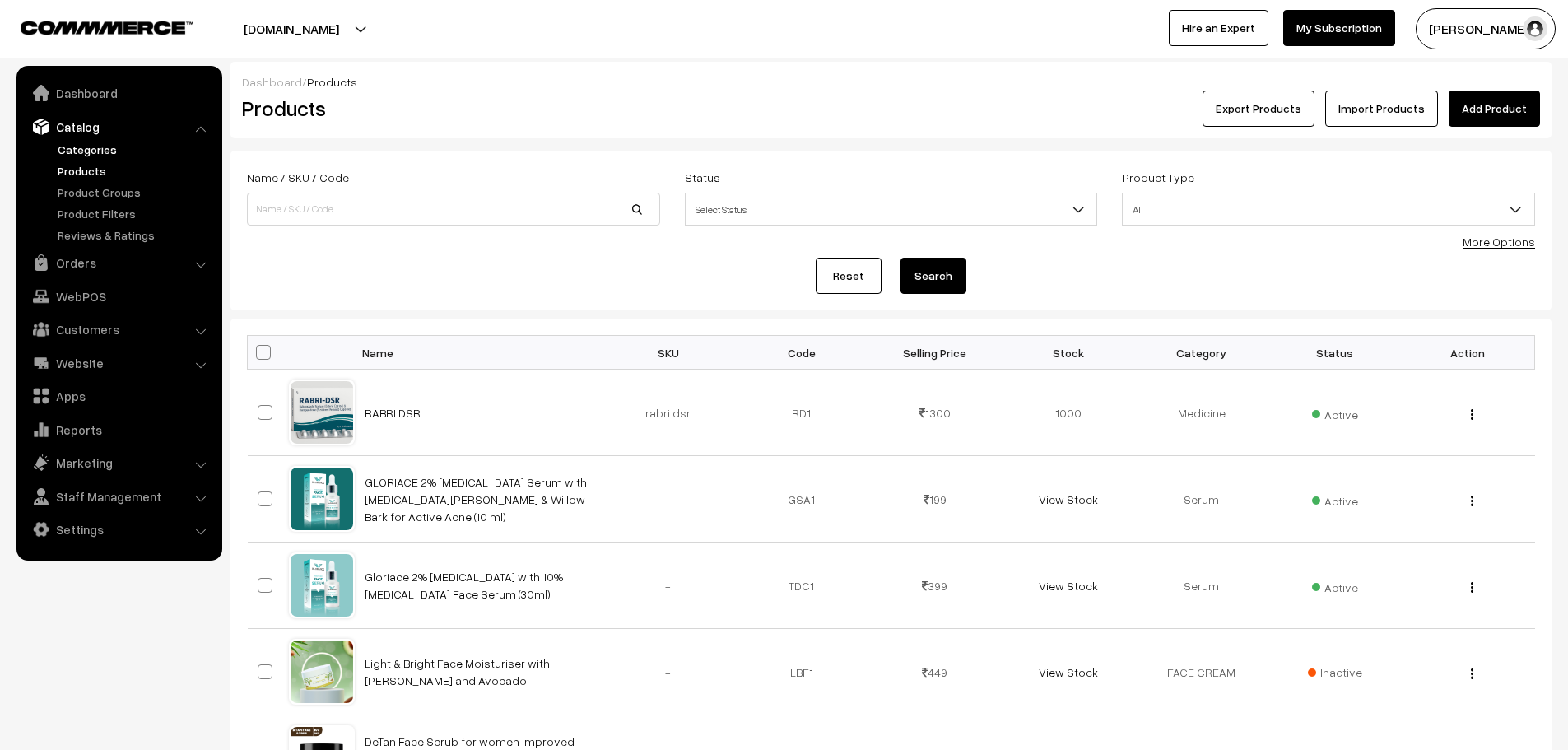
click at [94, 145] on link "Categories" at bounding box center [135, 149] width 163 height 17
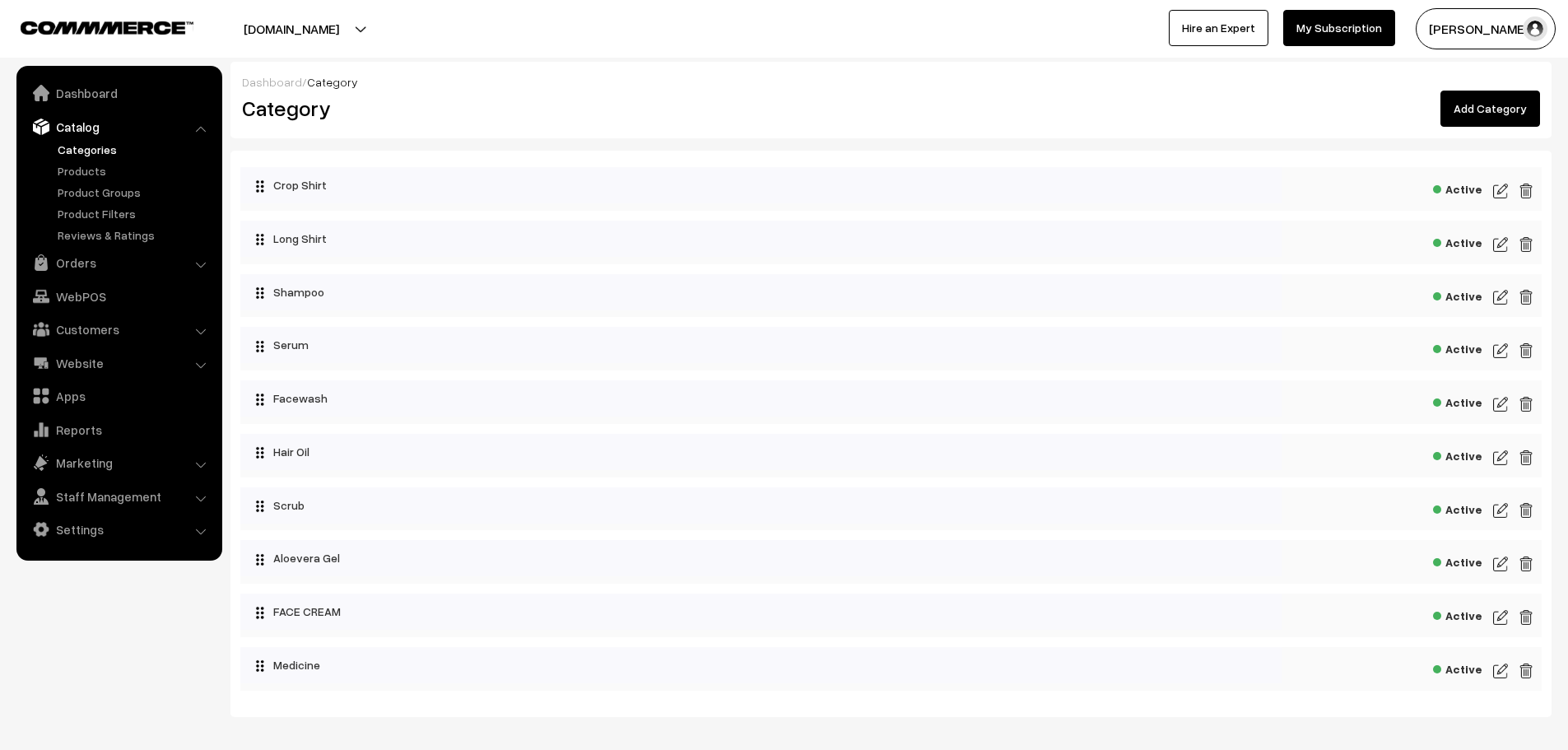
click at [1526, 184] on img at bounding box center [1525, 191] width 15 height 19
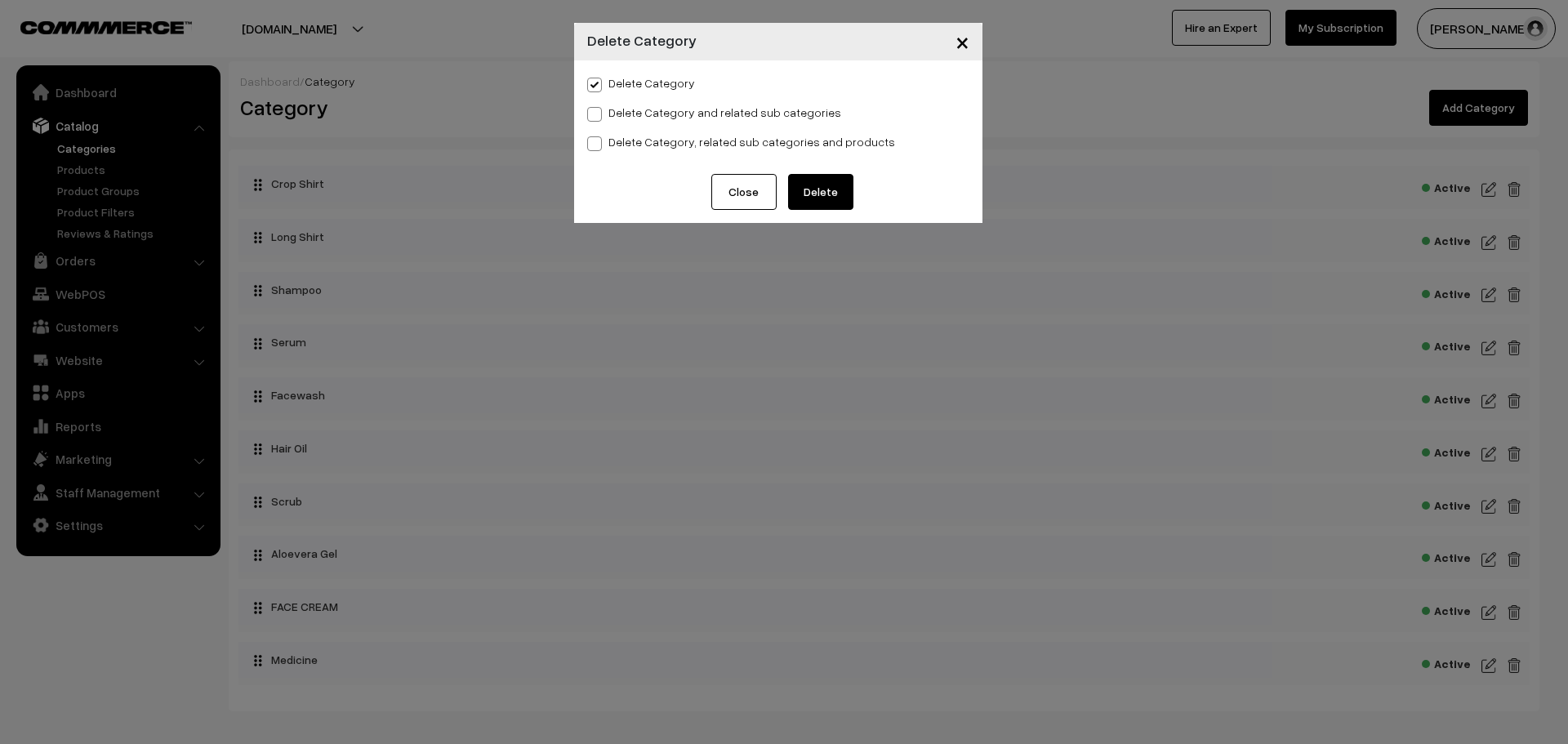
click at [838, 189] on button "Delete" at bounding box center [821, 191] width 65 height 36
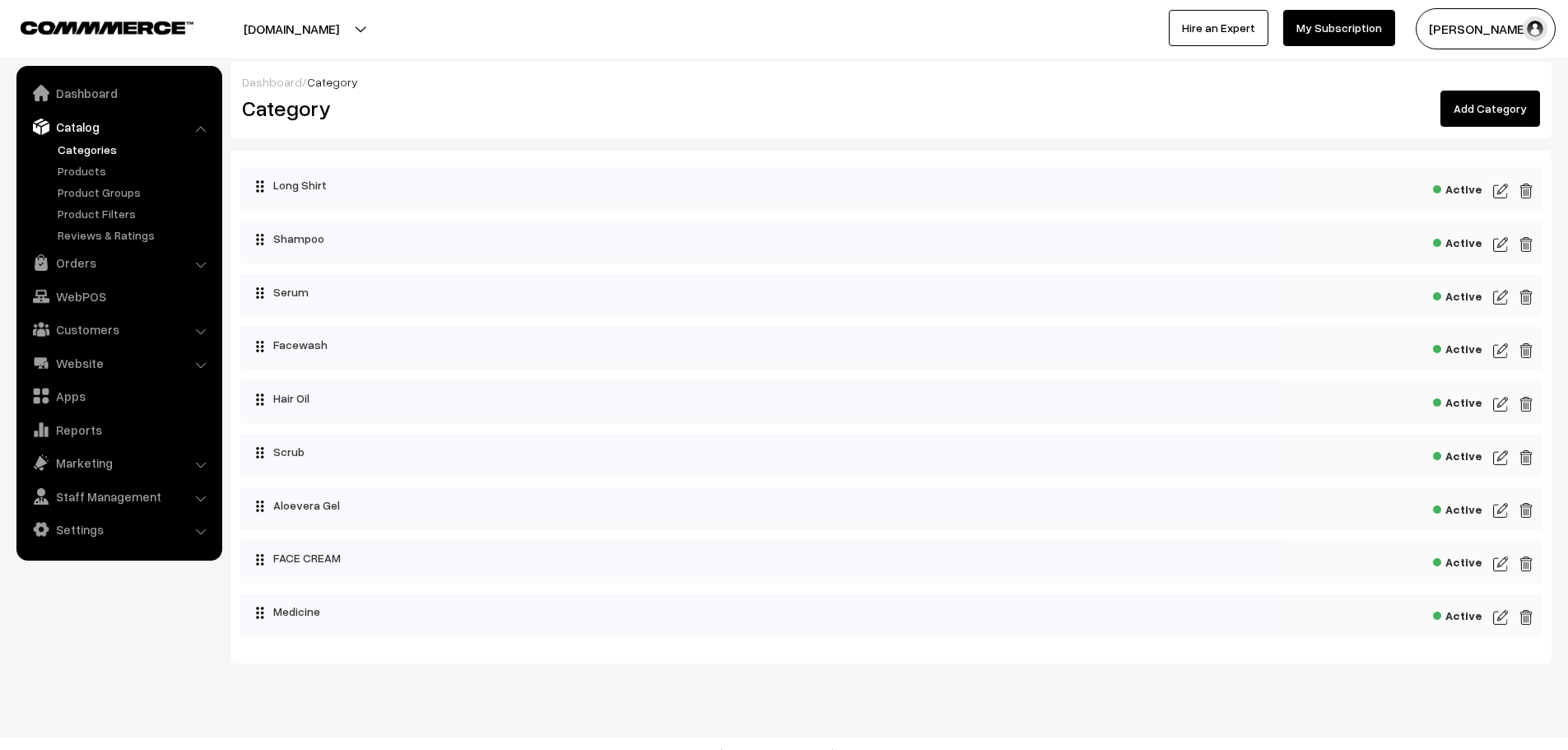
click at [1531, 192] on img at bounding box center [1525, 191] width 15 height 19
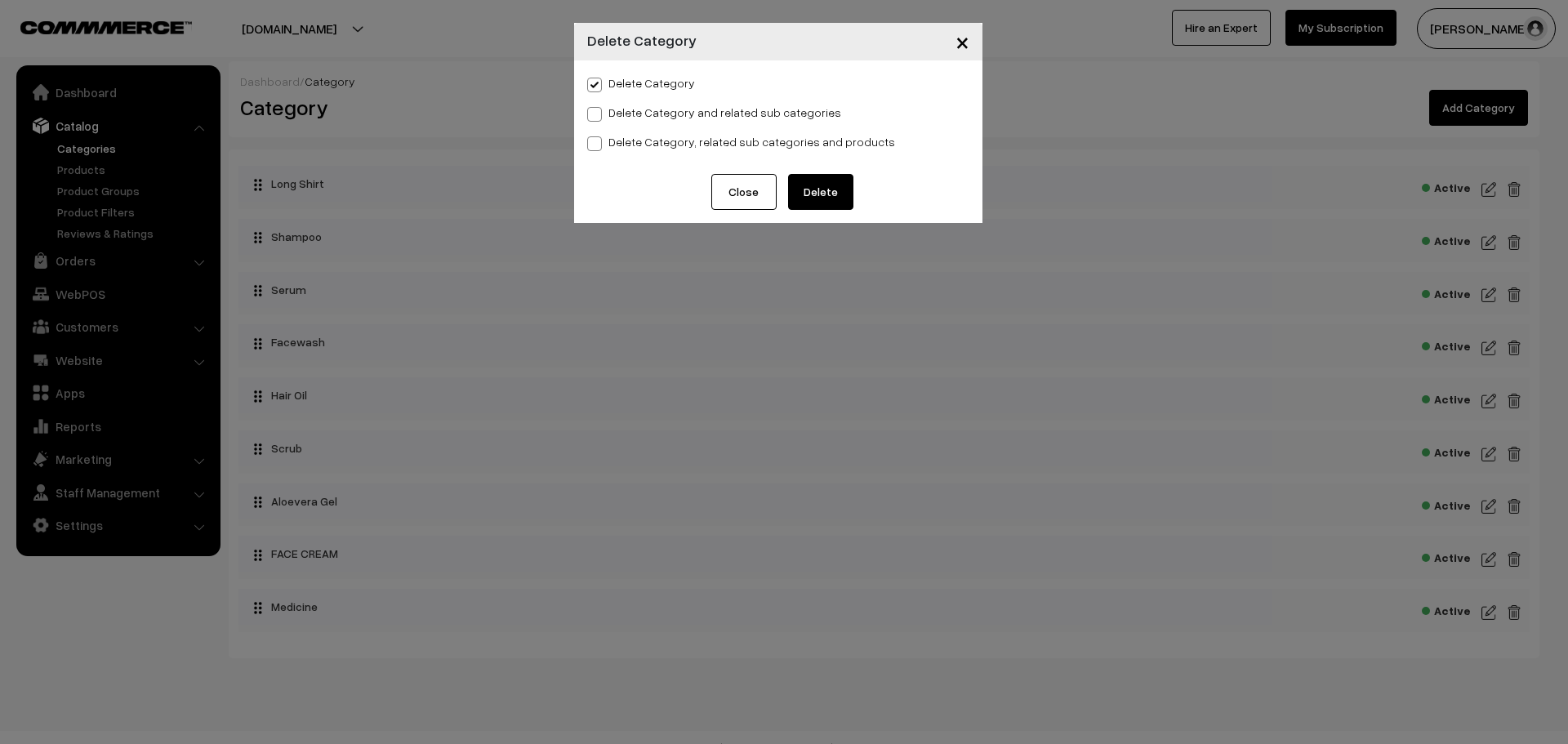
click at [848, 201] on button "Delete" at bounding box center [821, 191] width 65 height 36
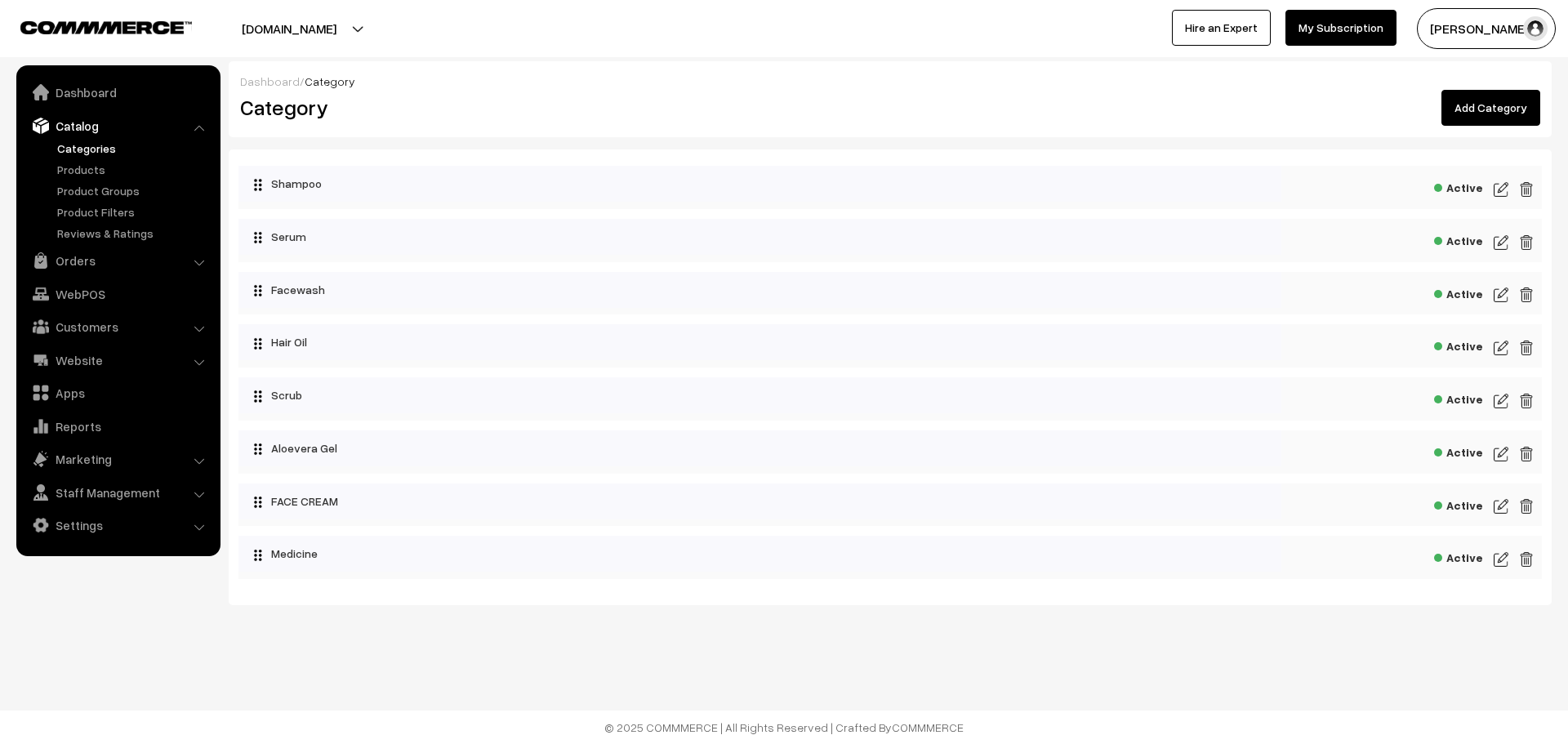
click at [802, 99] on h2 "Category" at bounding box center [559, 108] width 638 height 25
click at [160, 95] on link "Dashboard" at bounding box center [117, 92] width 194 height 30
